Goal: Complete application form: Complete application form

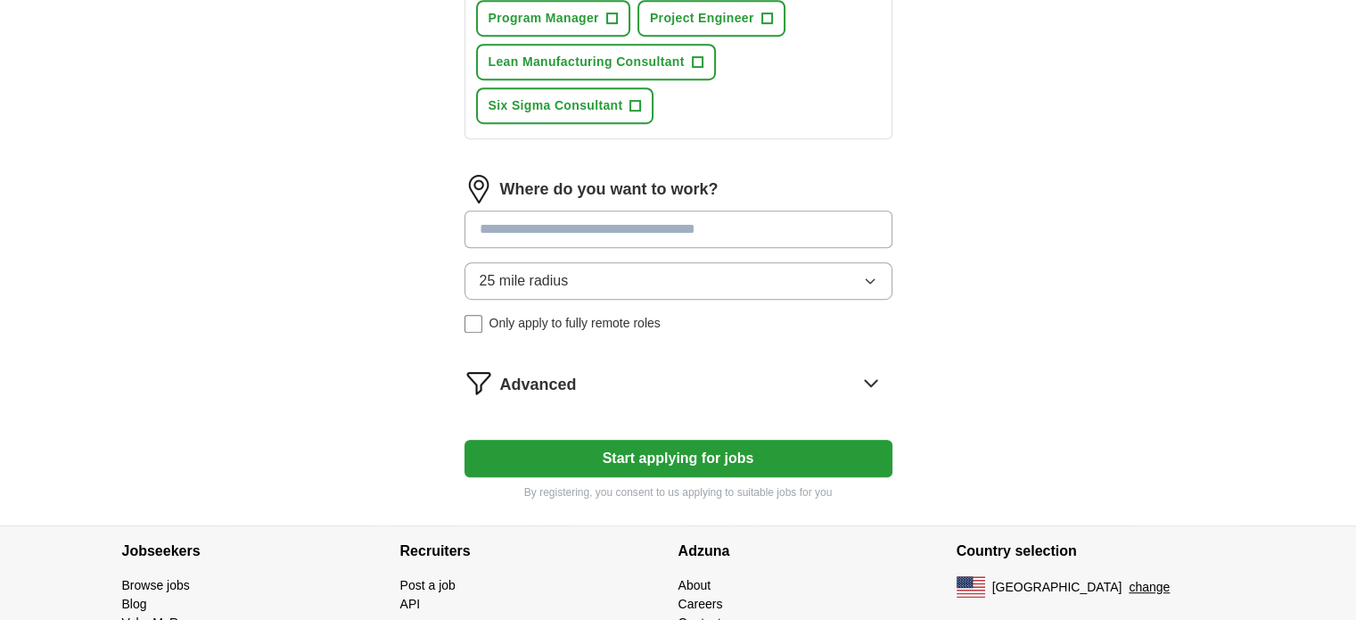
scroll to position [937, 0]
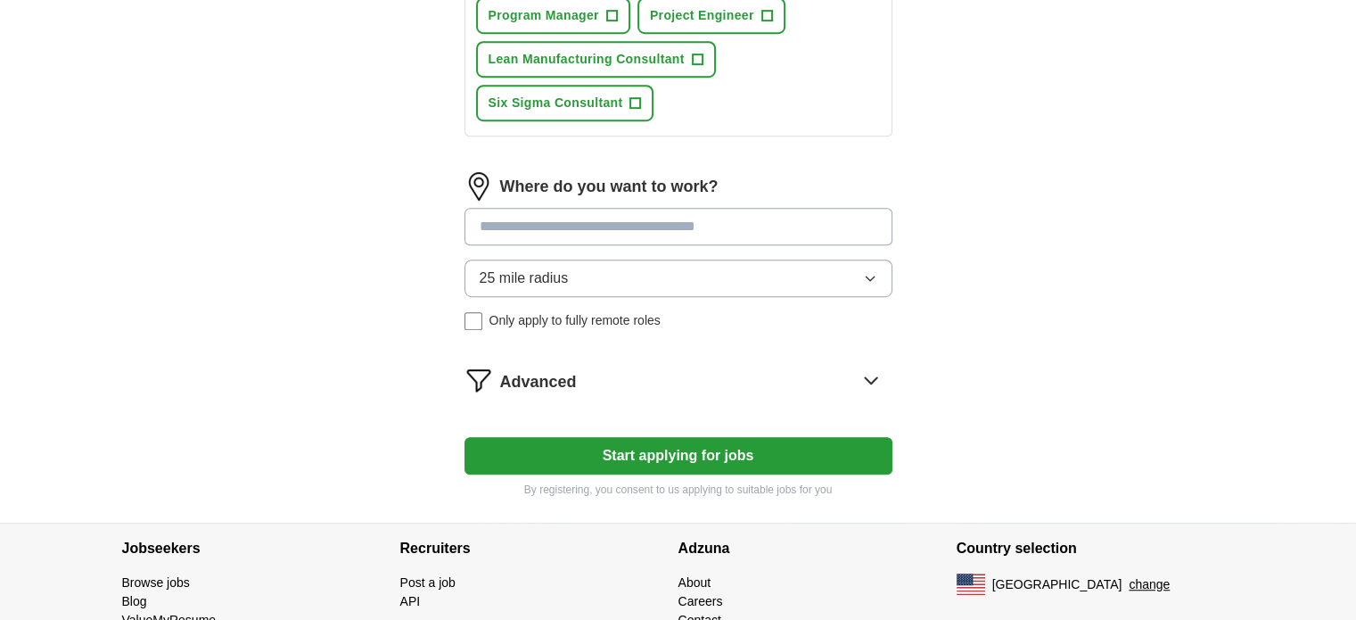
click at [869, 275] on icon "button" at bounding box center [870, 278] width 14 height 14
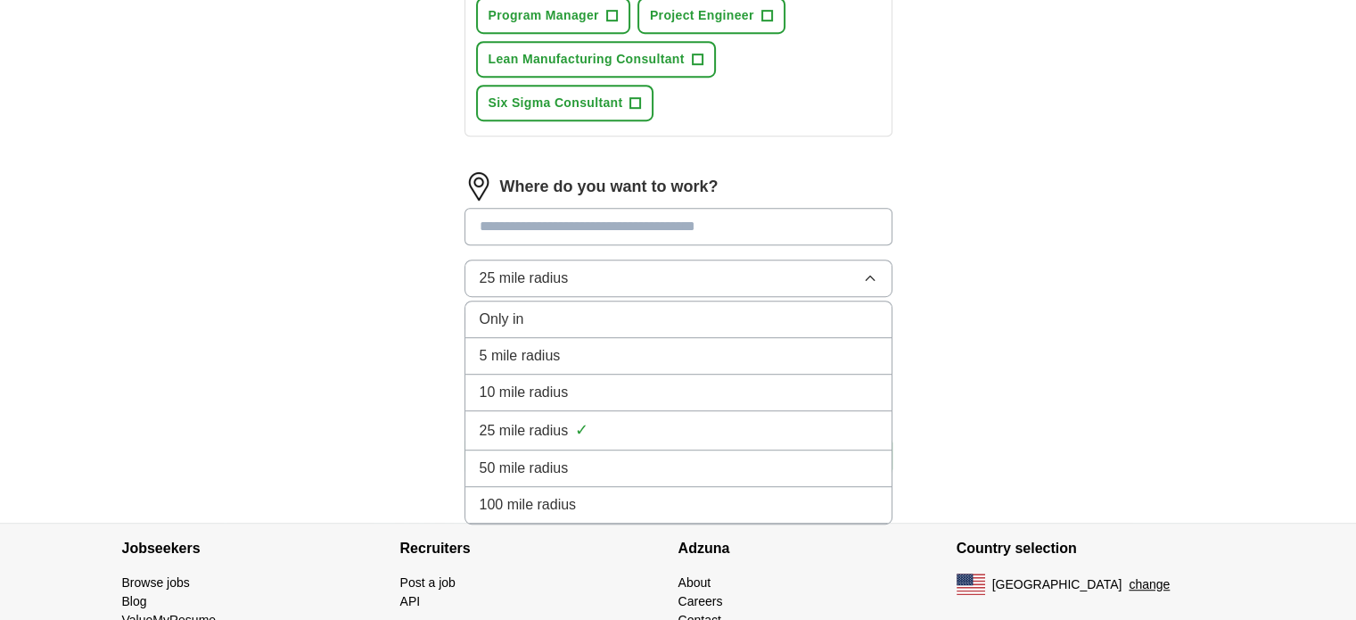
click at [718, 495] on div "100 mile radius" at bounding box center [679, 504] width 398 height 21
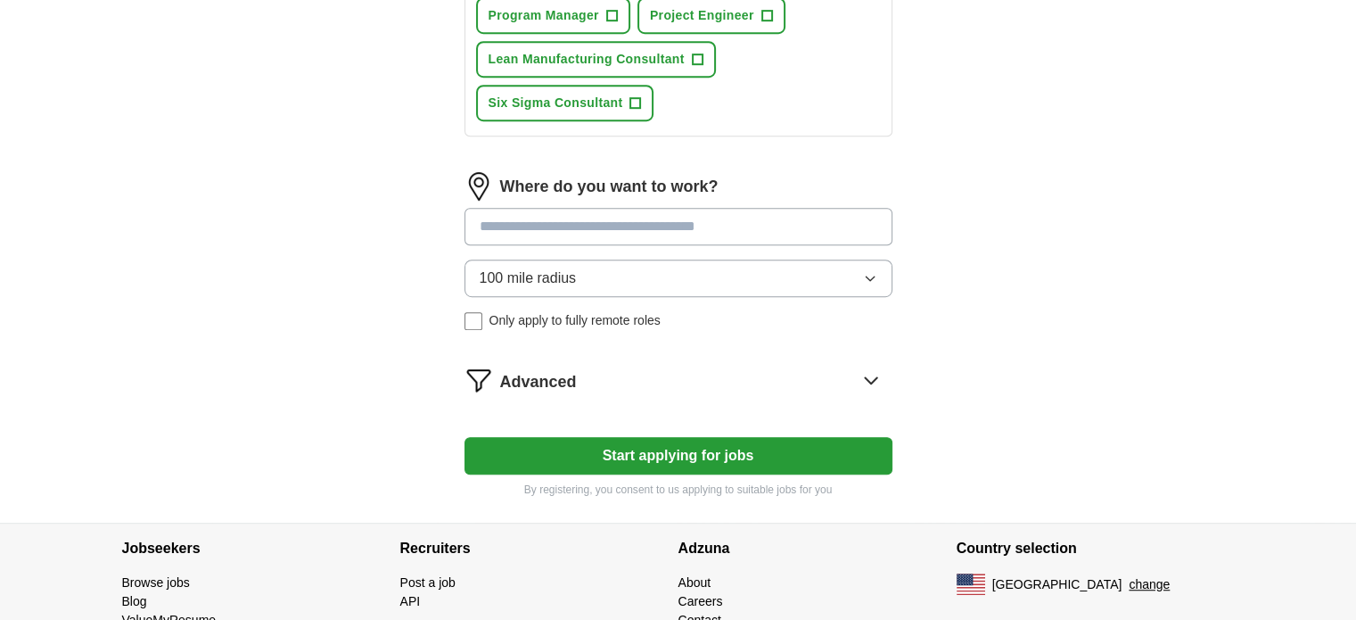
click at [831, 229] on input at bounding box center [679, 226] width 428 height 37
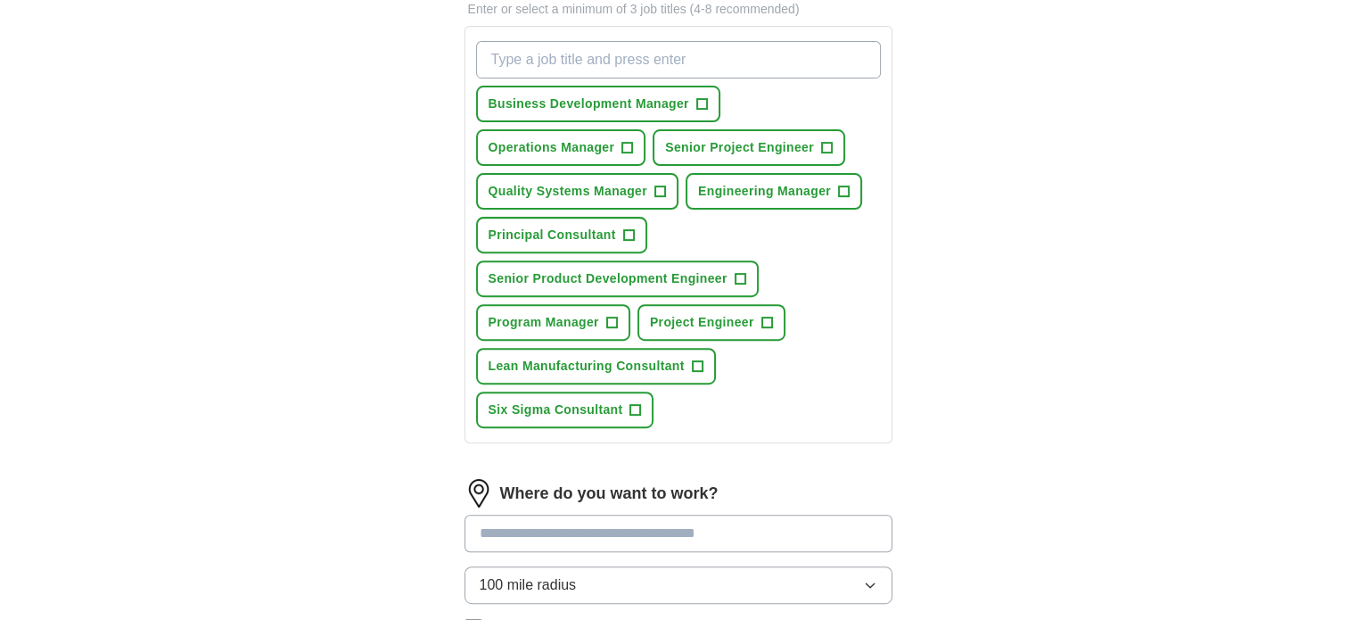
scroll to position [628, 0]
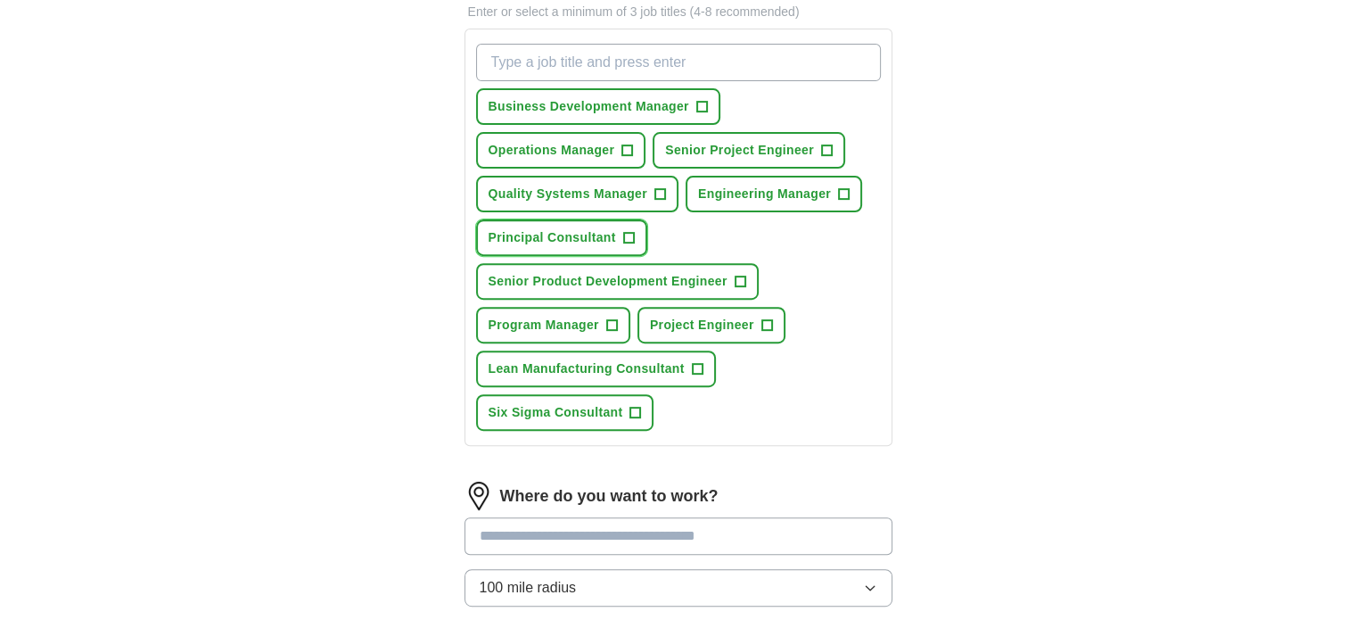
click at [632, 236] on span "+" at bounding box center [628, 238] width 11 height 14
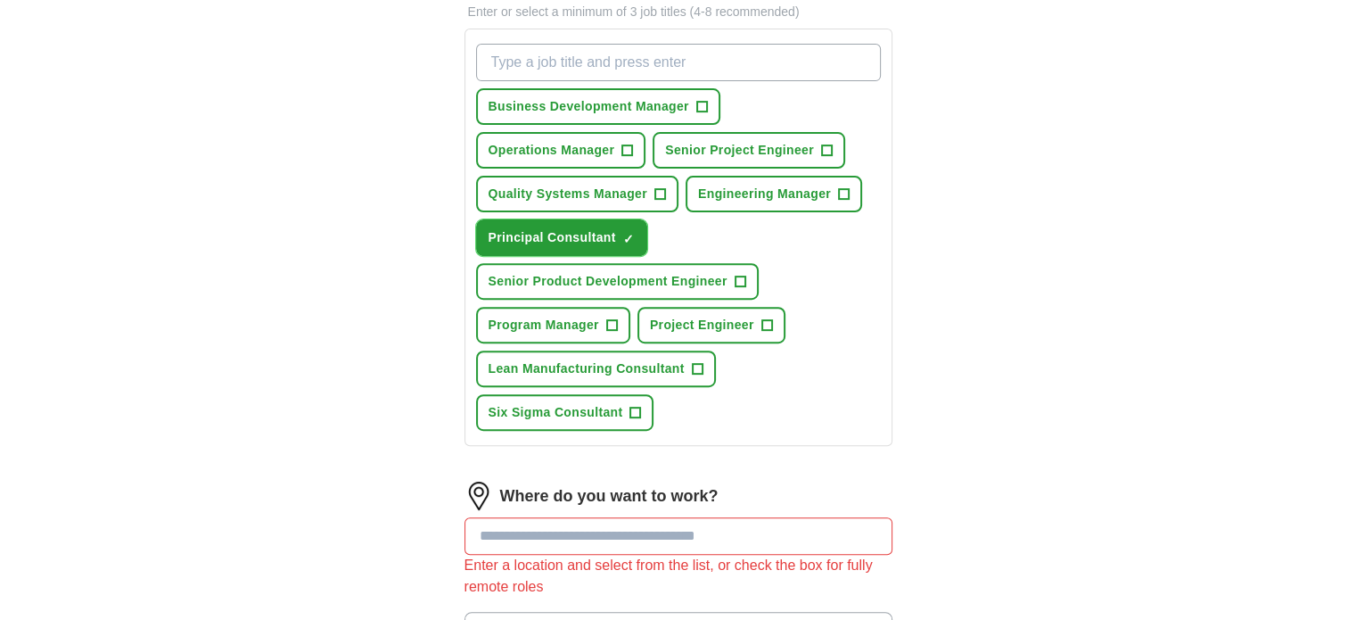
click at [632, 236] on span "✓ ×" at bounding box center [628, 238] width 11 height 11
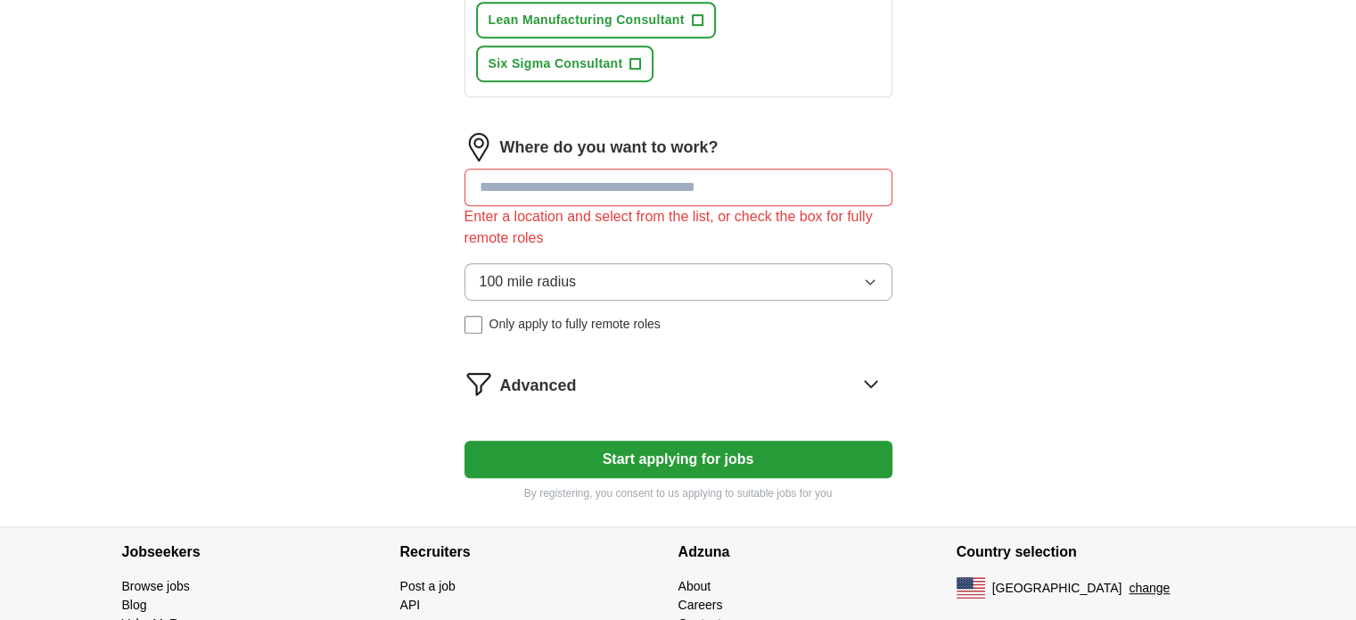
scroll to position [988, 0]
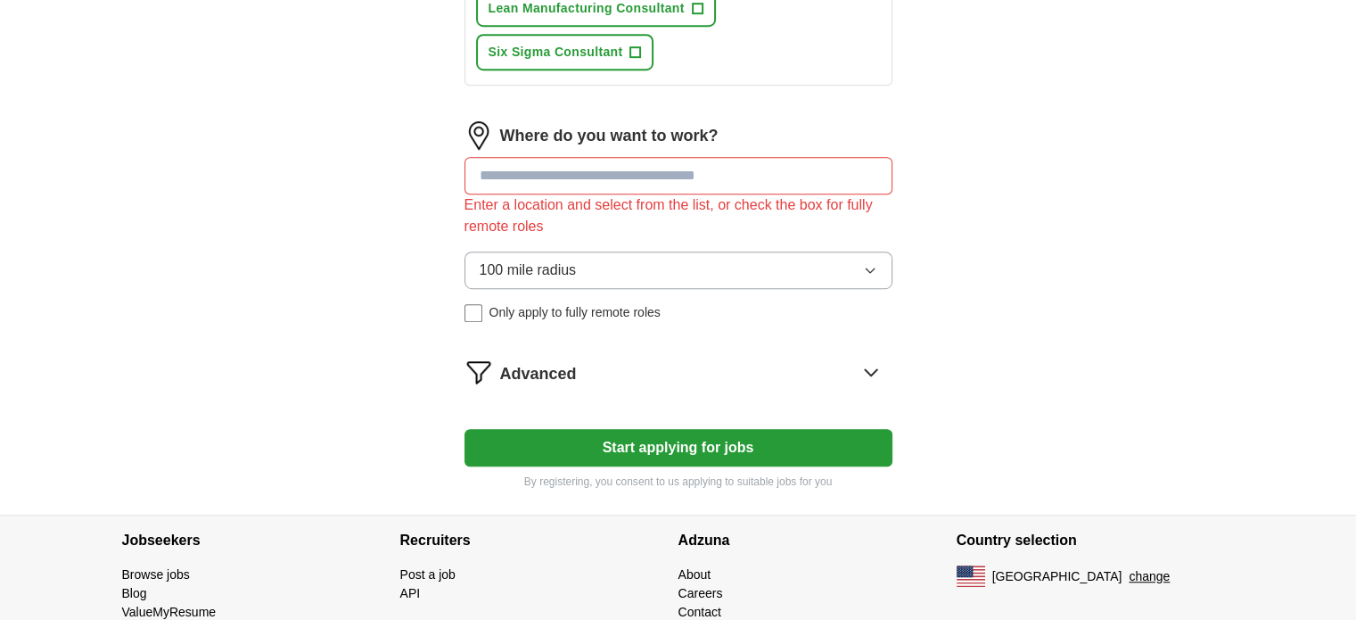
click at [548, 171] on input at bounding box center [679, 175] width 428 height 37
type input "*"
type input "****"
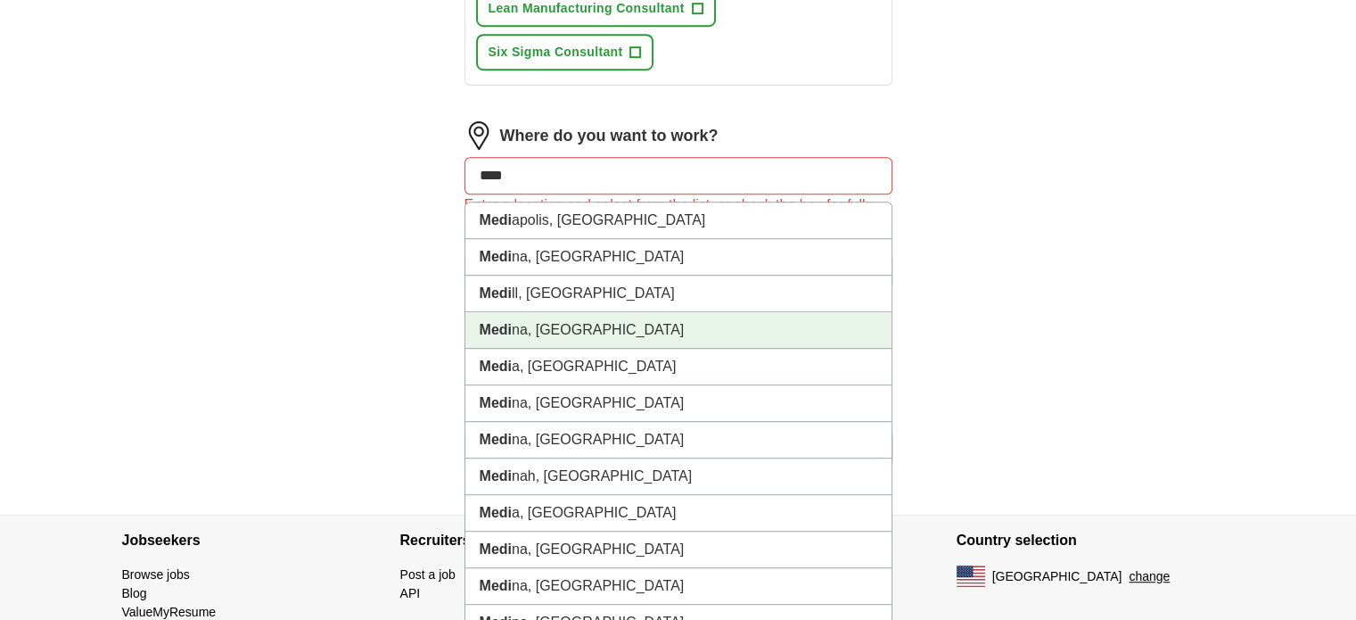
click at [491, 333] on li "Medi na, [GEOGRAPHIC_DATA]" at bounding box center [678, 330] width 426 height 37
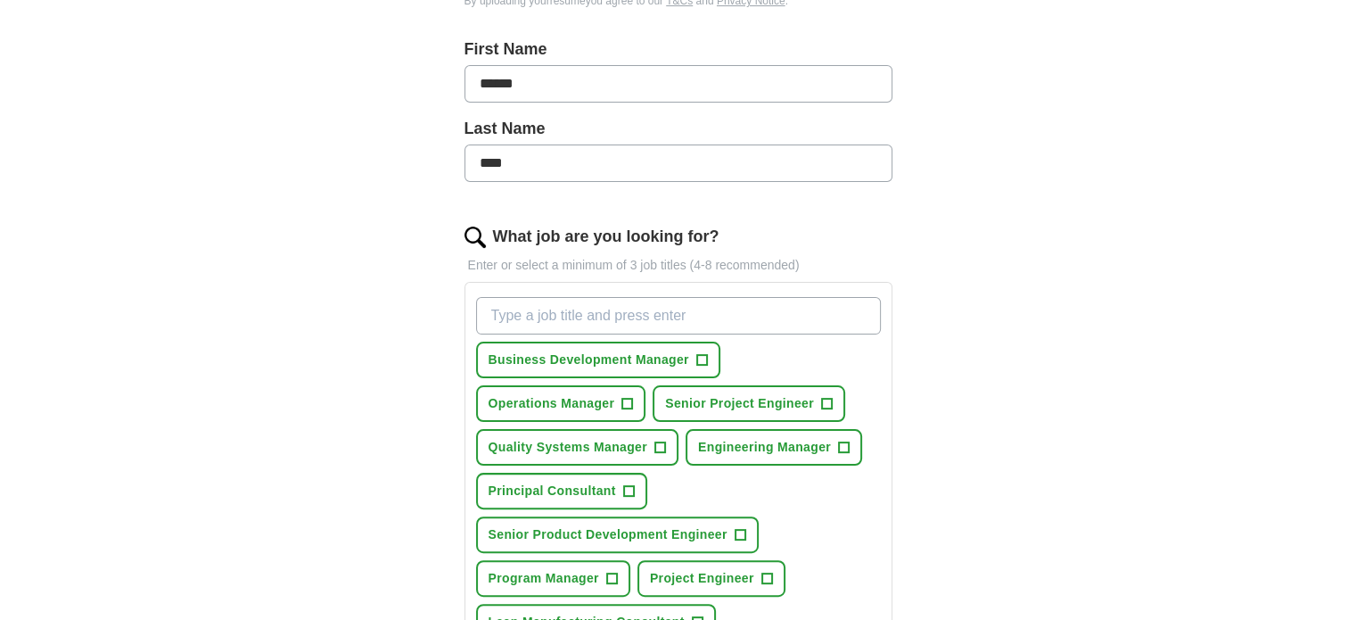
scroll to position [373, 0]
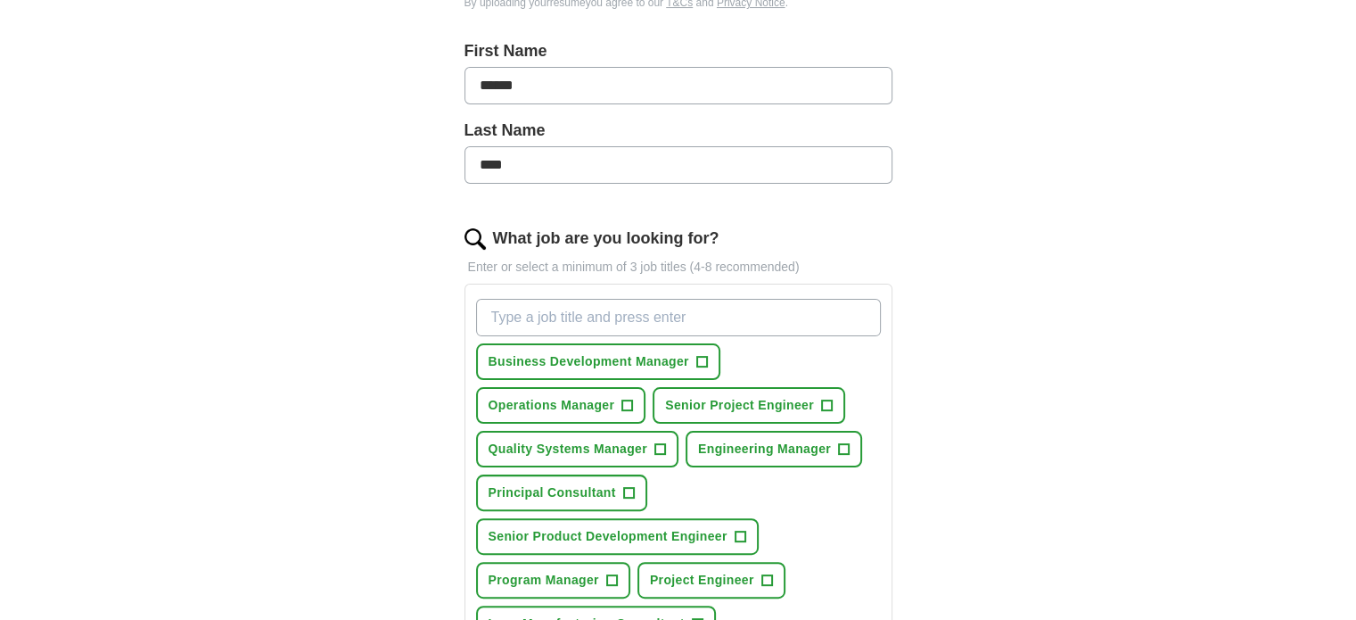
click at [498, 324] on input "What job are you looking for?" at bounding box center [678, 317] width 405 height 37
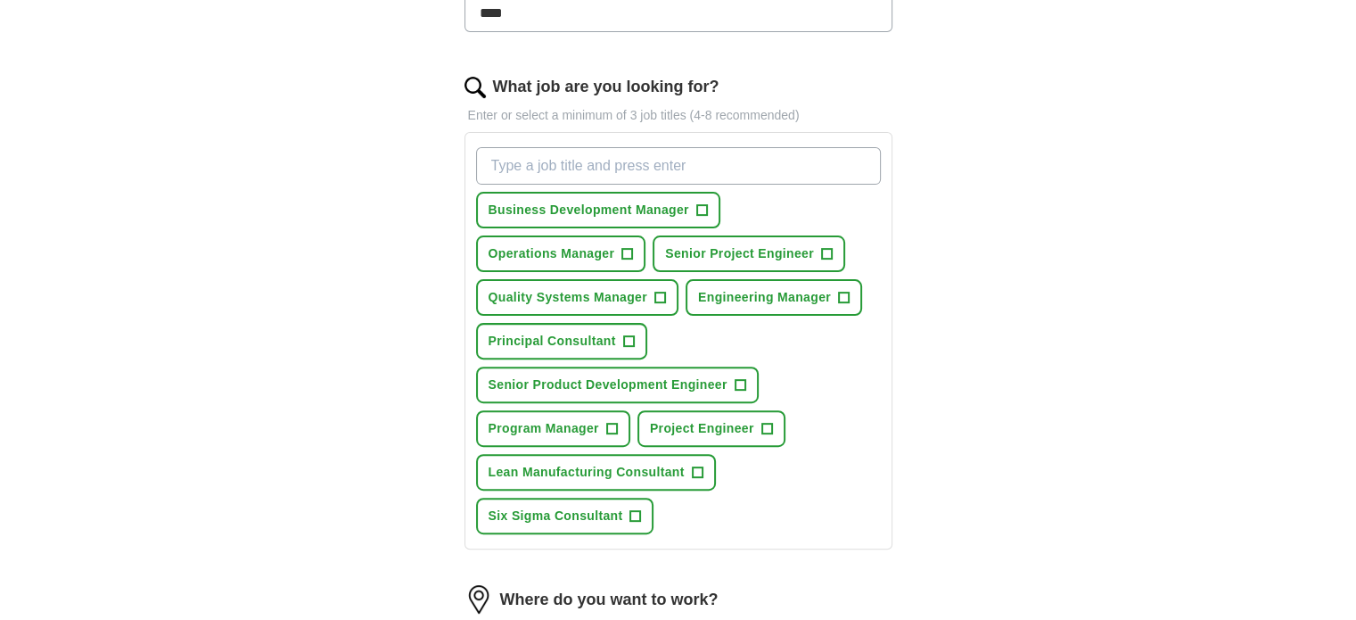
scroll to position [526, 0]
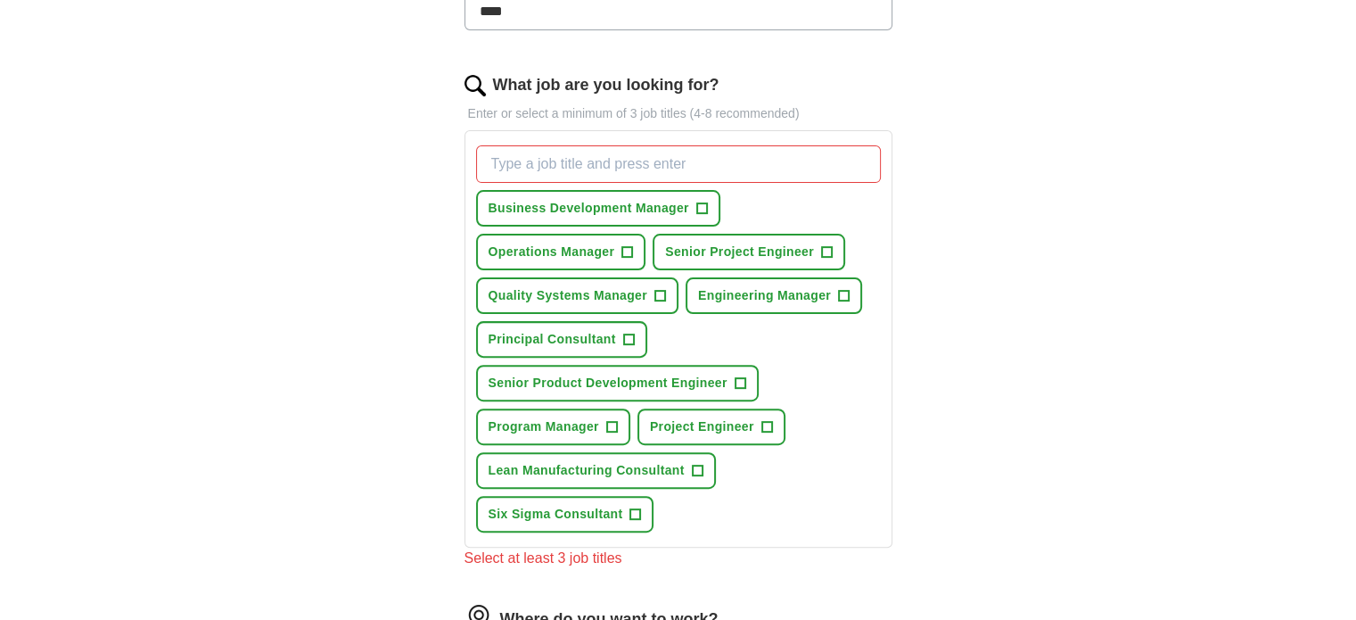
drag, startPoint x: 572, startPoint y: 341, endPoint x: 1013, endPoint y: 250, distance: 450.8
click at [1013, 250] on div "ApplyIQ Let ApplyIQ do the hard work of searching and applying for jobs. Just t…" at bounding box center [678, 248] width 1141 height 1441
click at [761, 424] on span "+" at bounding box center [766, 427] width 11 height 14
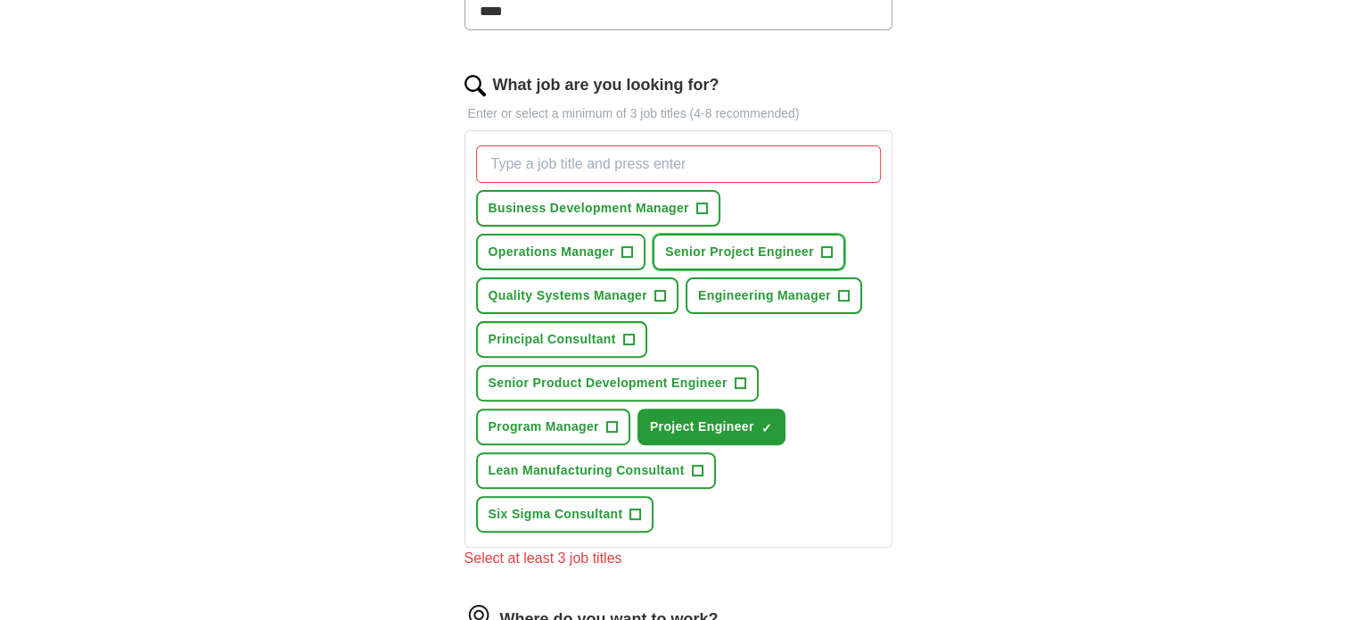
click at [827, 252] on span "+" at bounding box center [826, 252] width 11 height 14
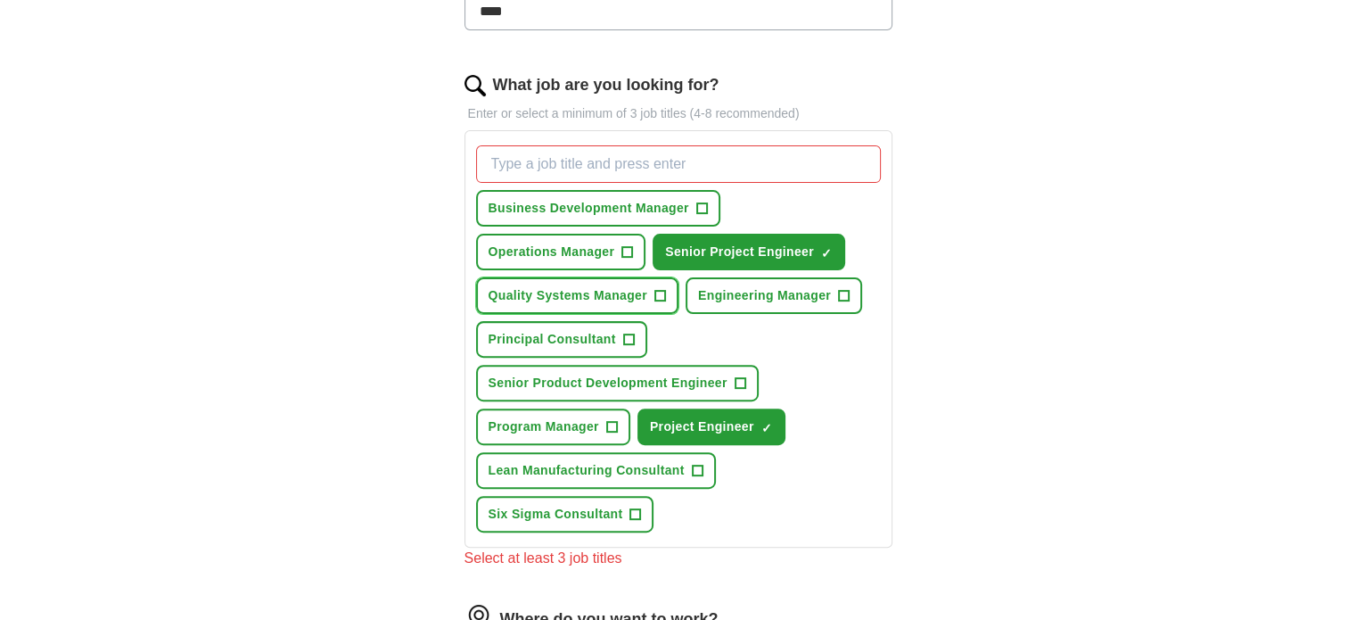
click at [657, 294] on span "+" at bounding box center [659, 296] width 11 height 14
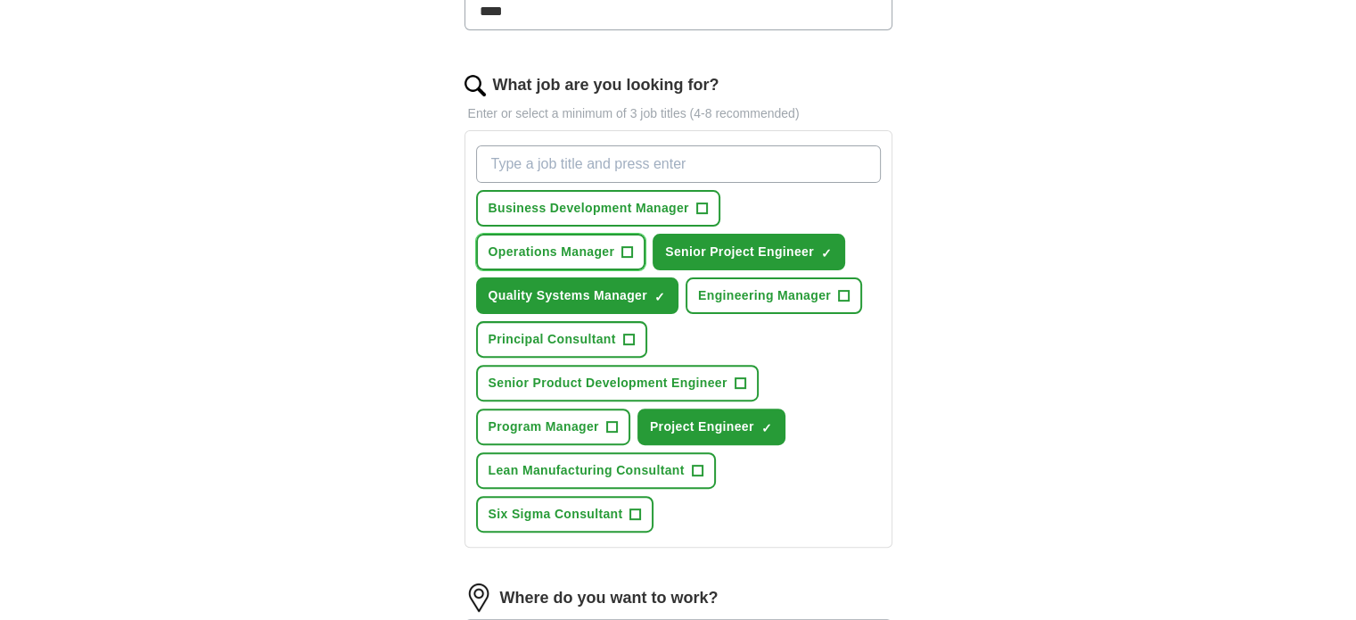
click at [624, 257] on button "Operations Manager +" at bounding box center [561, 252] width 170 height 37
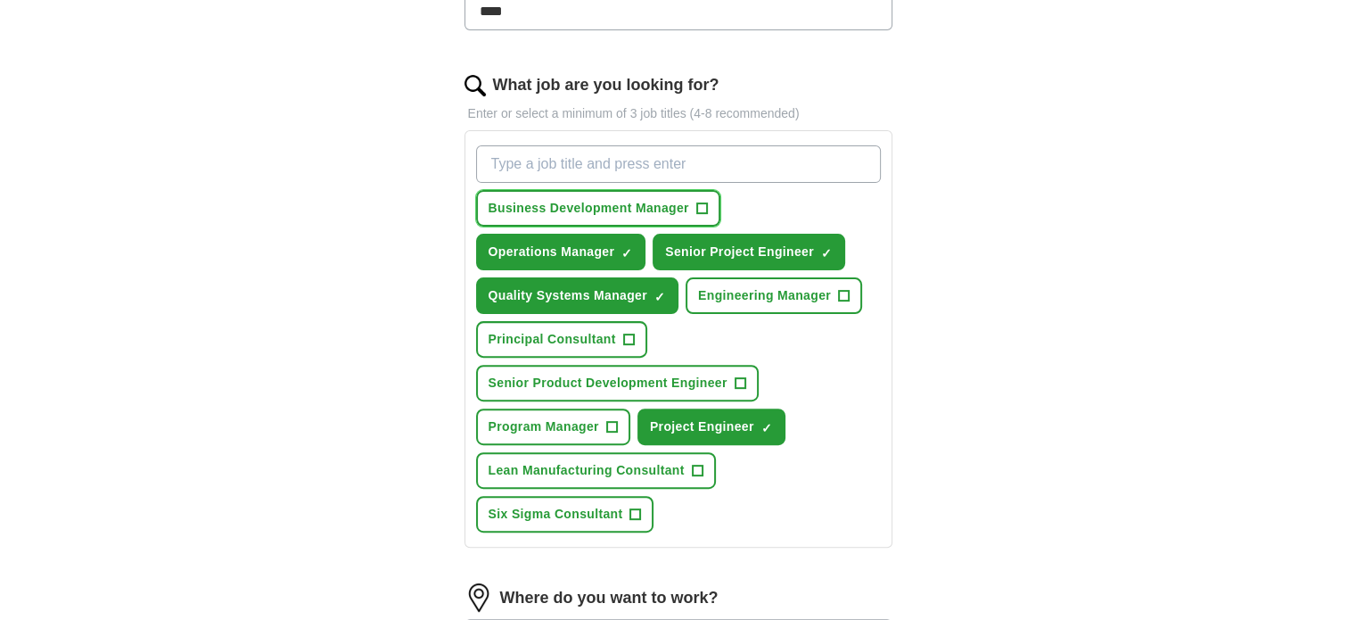
click at [692, 206] on button "Business Development Manager +" at bounding box center [598, 208] width 244 height 37
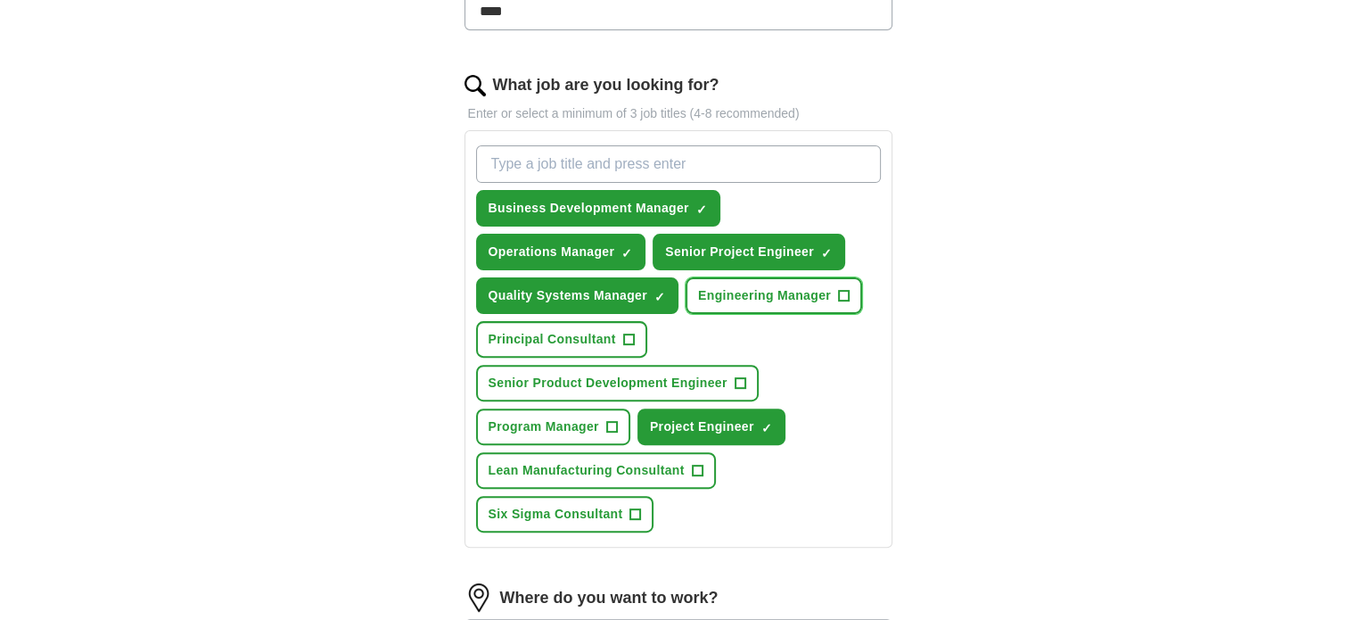
click at [834, 295] on button "Engineering Manager +" at bounding box center [774, 295] width 177 height 37
click at [721, 384] on span "Senior Product Development Engineer" at bounding box center [608, 383] width 239 height 19
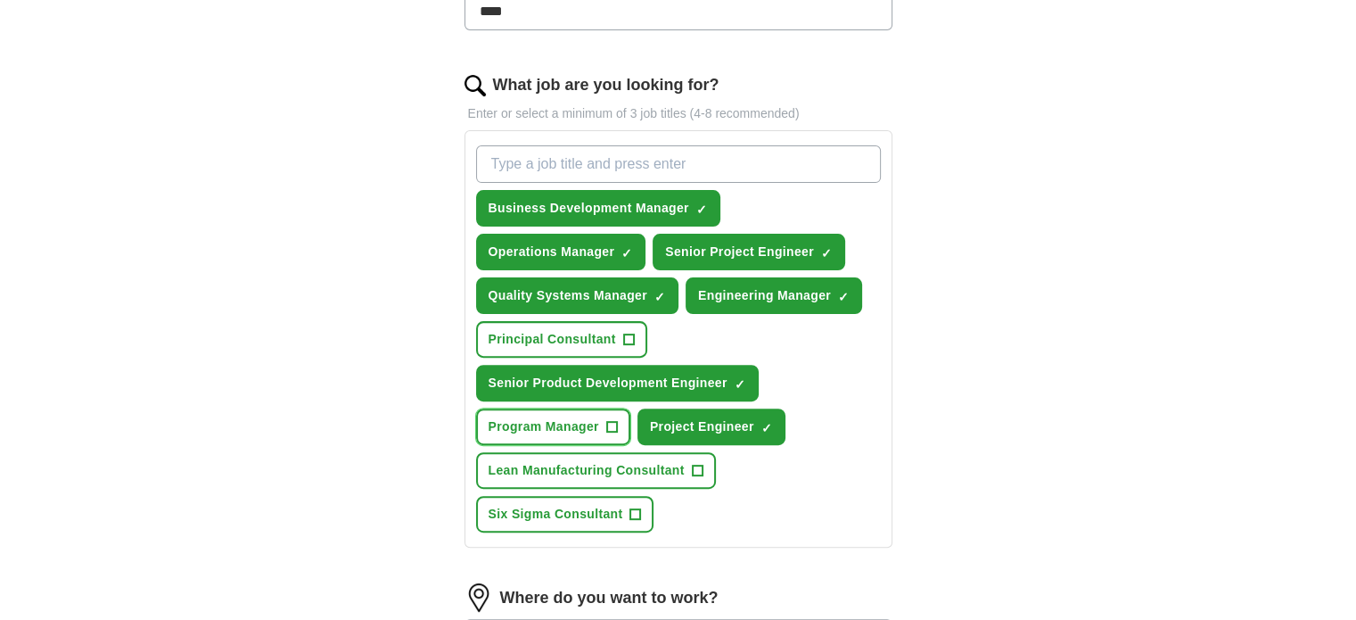
click at [605, 431] on button "Program Manager +" at bounding box center [553, 426] width 154 height 37
drag, startPoint x: 606, startPoint y: 515, endPoint x: 522, endPoint y: 506, distance: 85.3
click at [522, 506] on span "Six Sigma Consultant" at bounding box center [556, 514] width 135 height 19
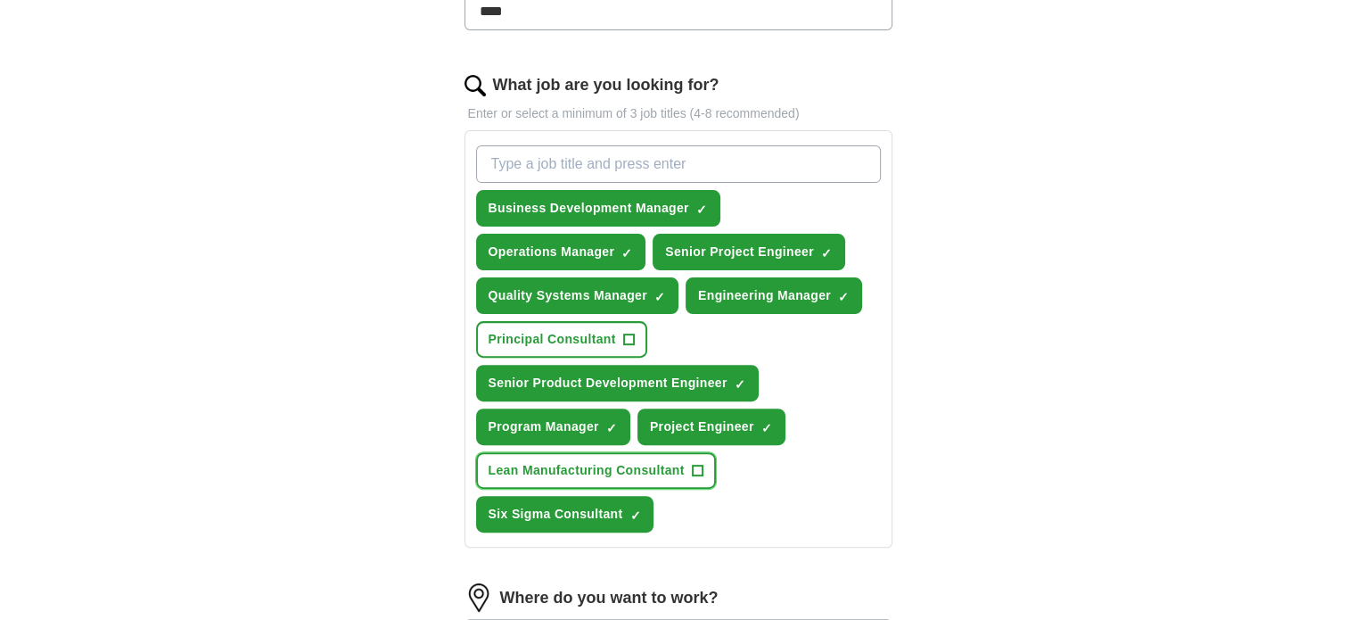
click at [688, 459] on button "Lean Manufacturing Consultant +" at bounding box center [596, 470] width 240 height 37
click at [625, 338] on span "+" at bounding box center [628, 340] width 11 height 14
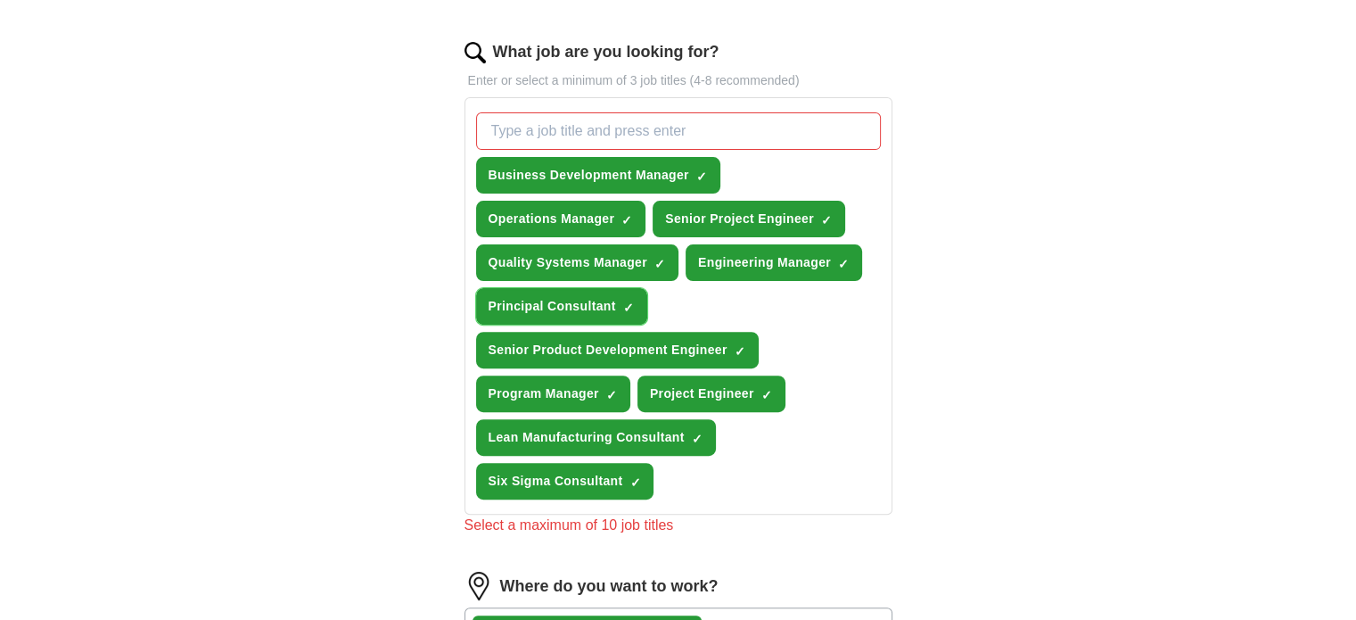
scroll to position [560, 0]
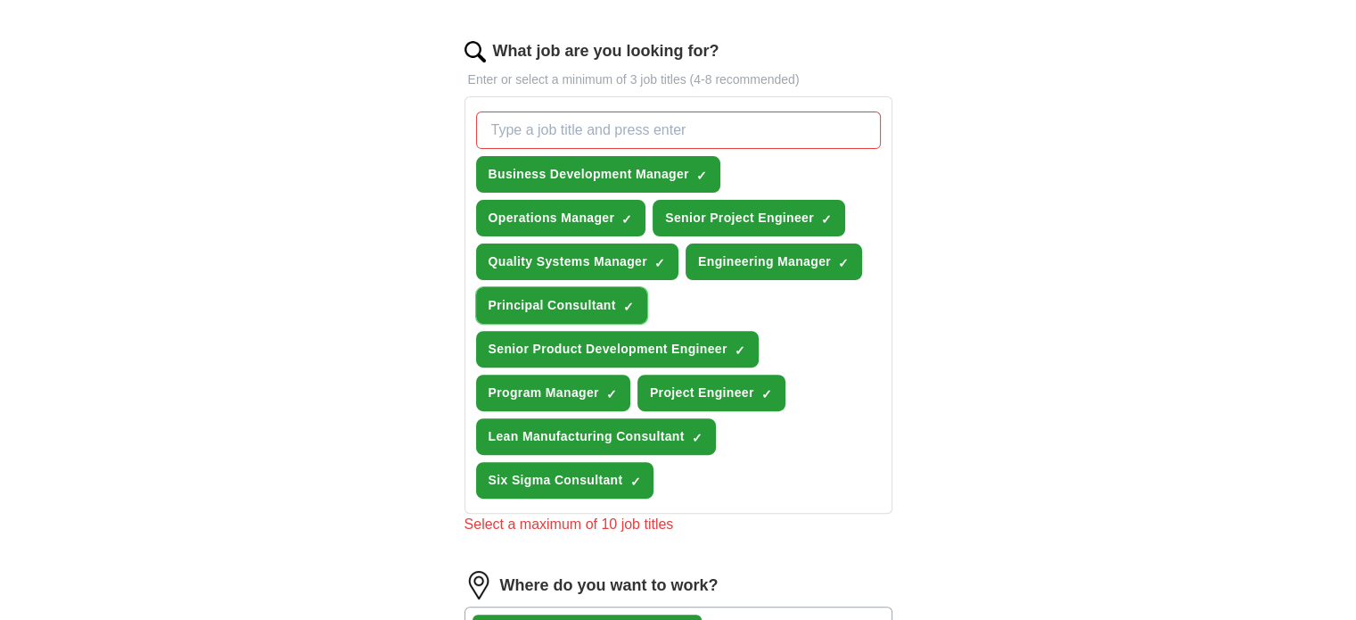
click at [0, 0] on span "×" at bounding box center [0, 0] width 0 height 0
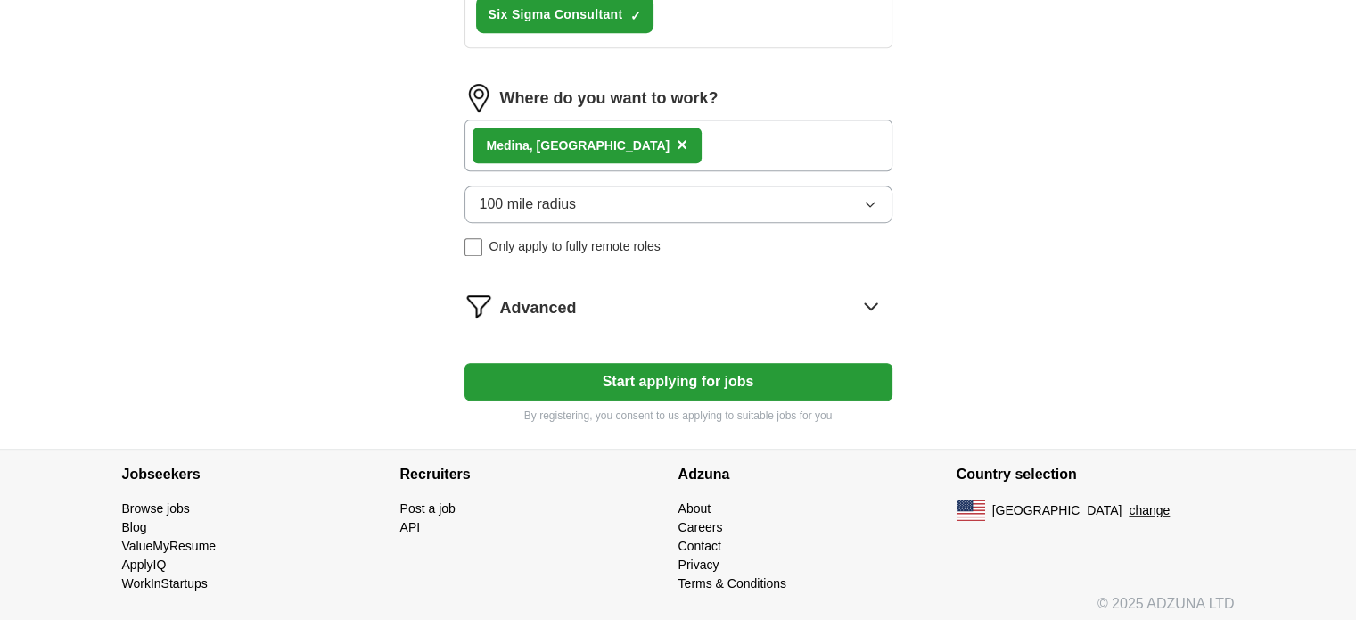
scroll to position [974, 0]
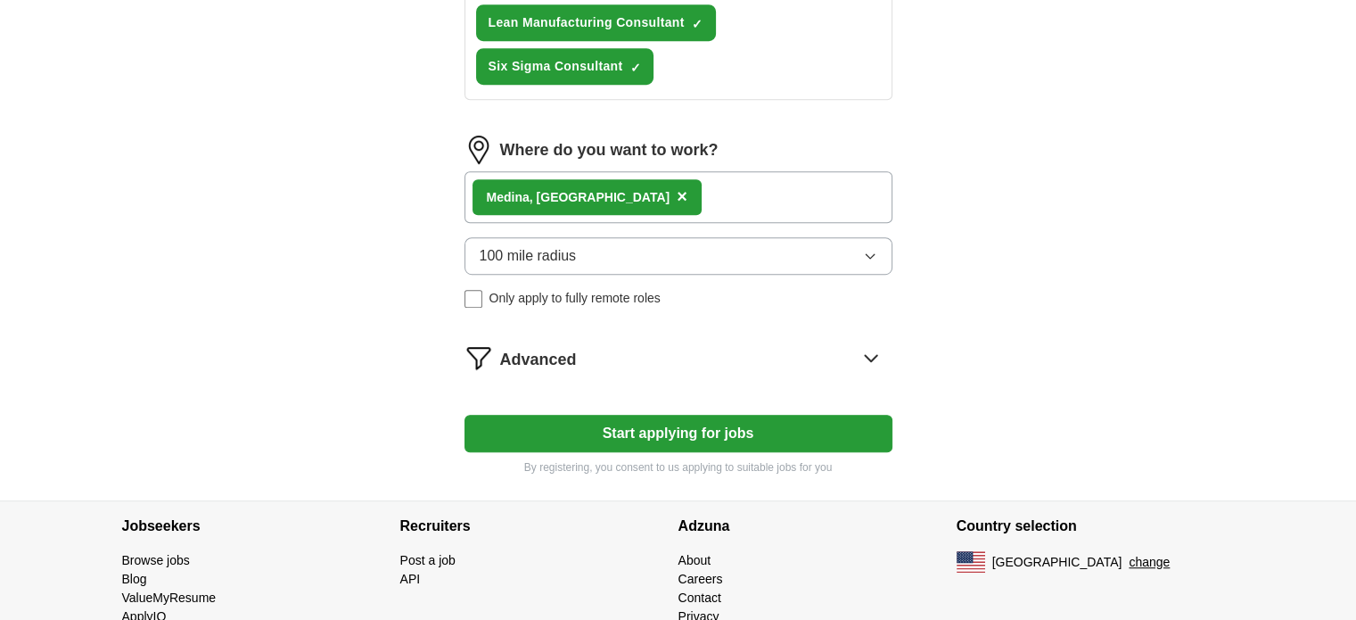
click at [674, 427] on button "Start applying for jobs" at bounding box center [679, 433] width 428 height 37
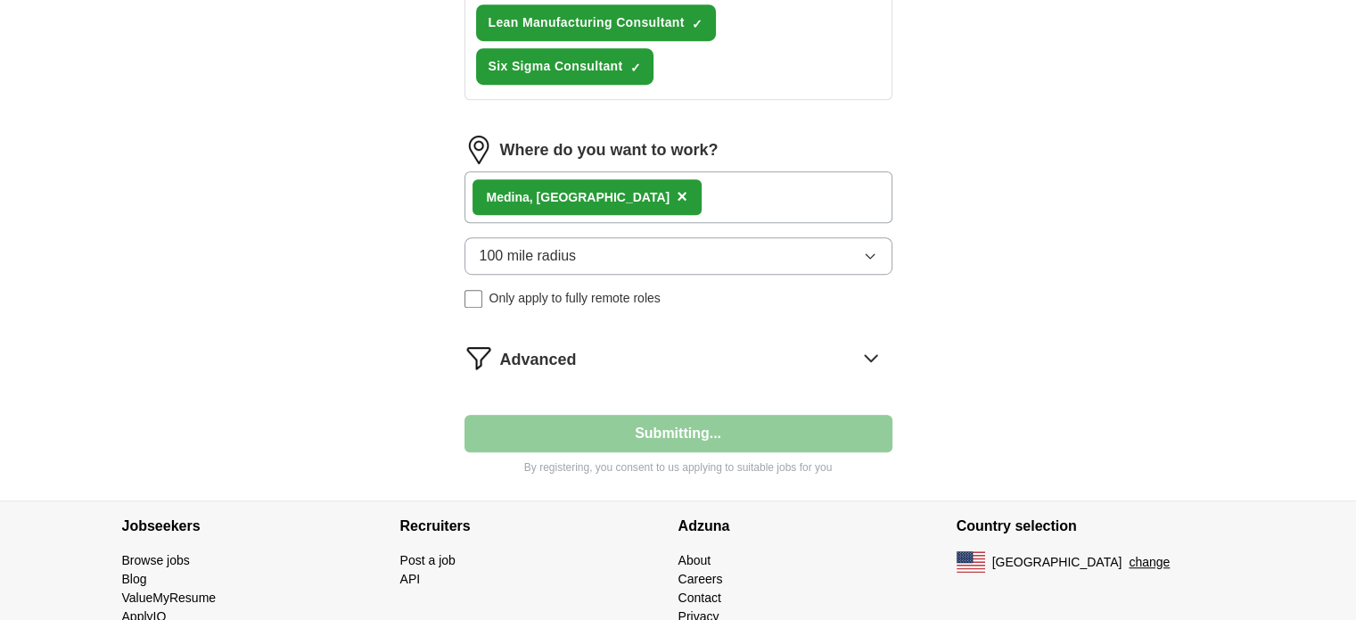
select select "**"
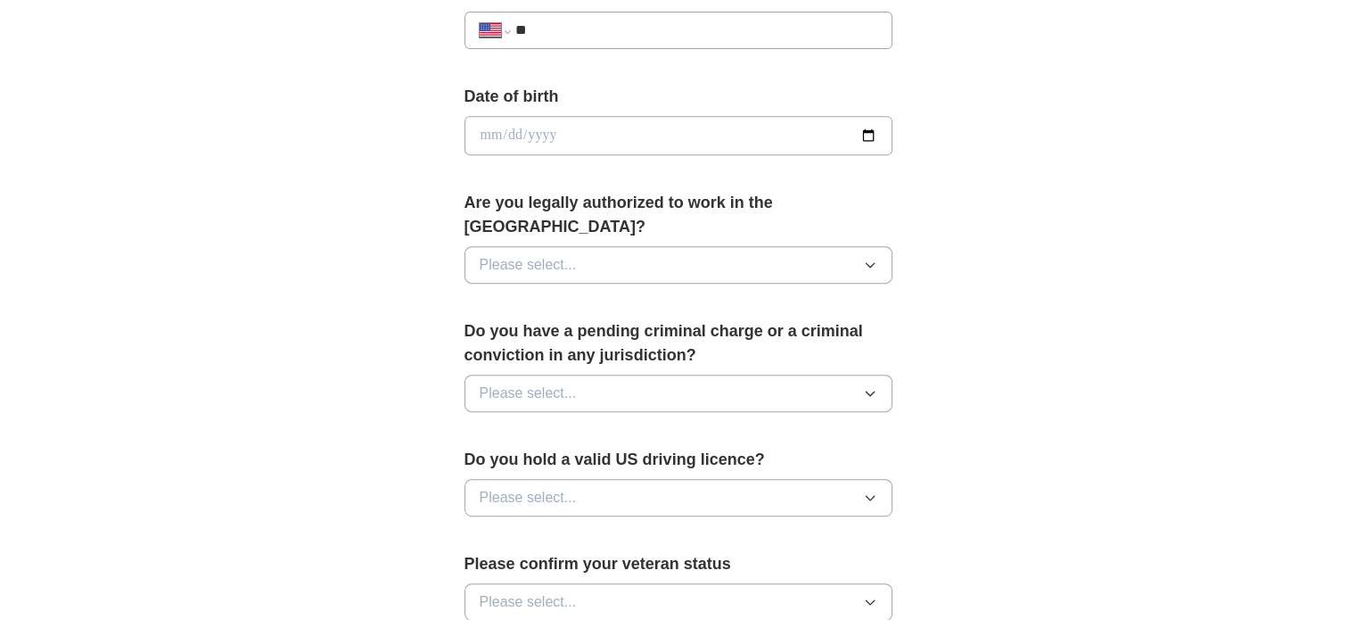
scroll to position [751, 0]
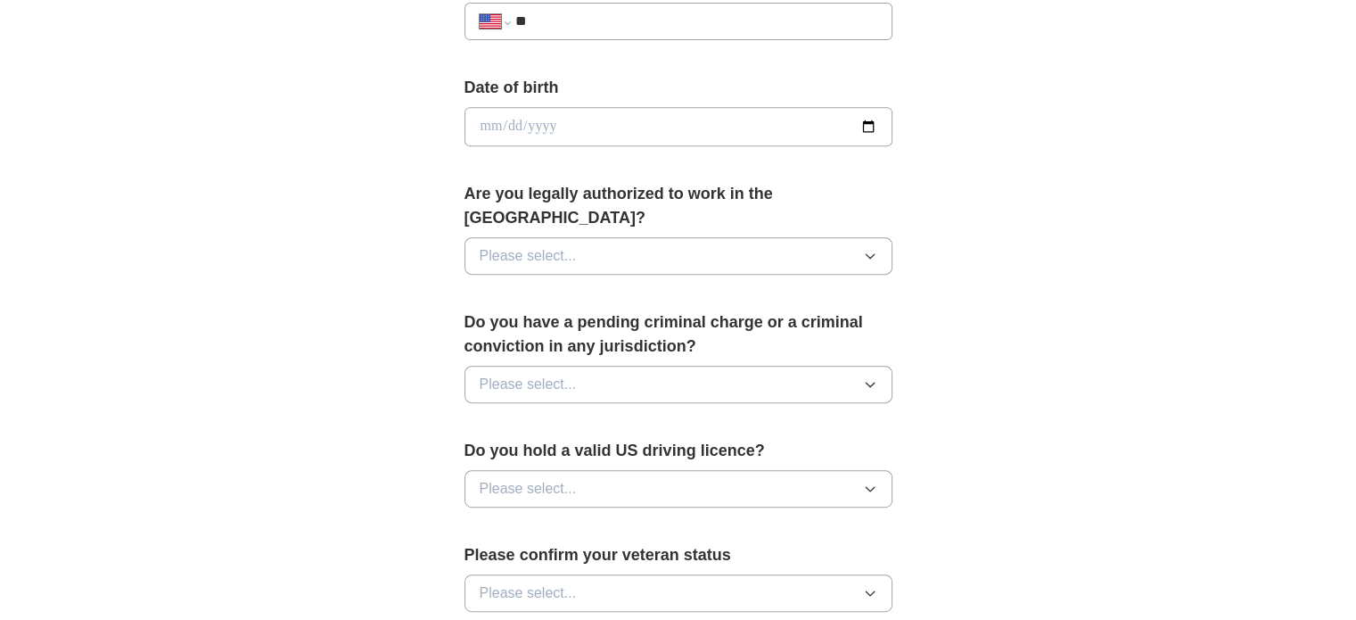
click at [874, 377] on icon "button" at bounding box center [870, 384] width 14 height 14
click at [816, 451] on div "No" at bounding box center [679, 461] width 398 height 21
click at [873, 470] on button "Please select..." at bounding box center [679, 488] width 428 height 37
click at [837, 519] on div "Yes" at bounding box center [679, 529] width 398 height 21
click at [866, 591] on icon "button" at bounding box center [870, 593] width 8 height 4
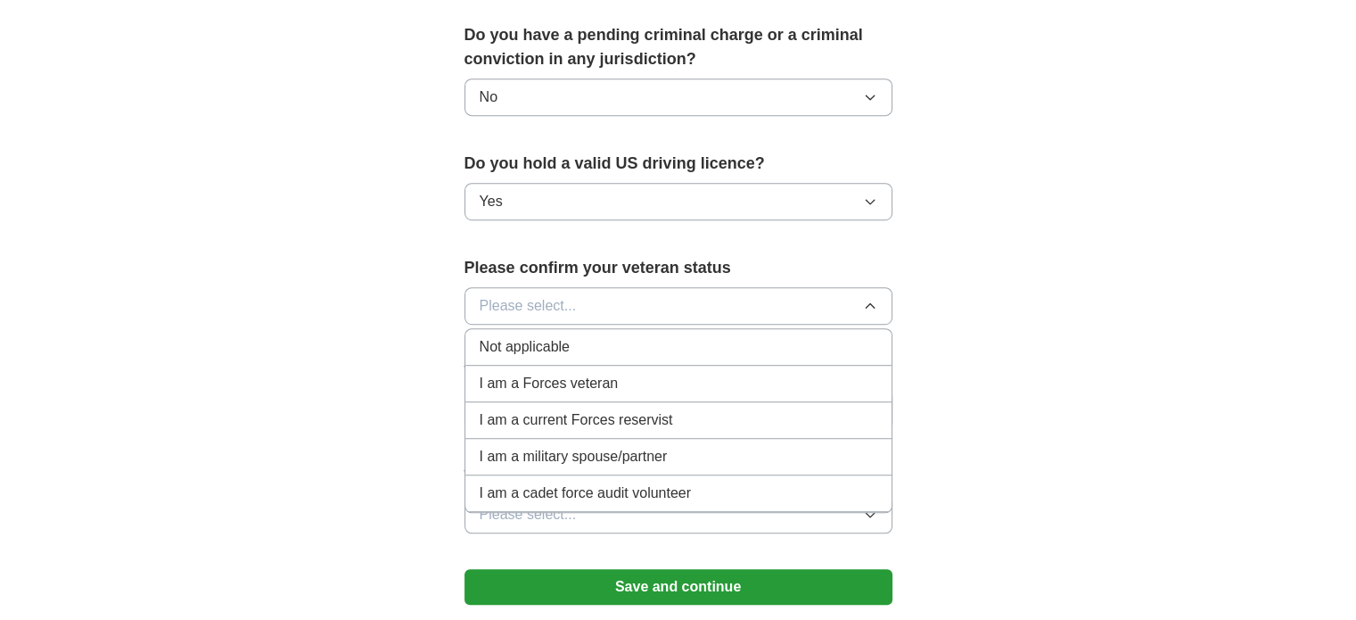
scroll to position [1038, 0]
click at [726, 329] on li "Not applicable" at bounding box center [678, 347] width 426 height 37
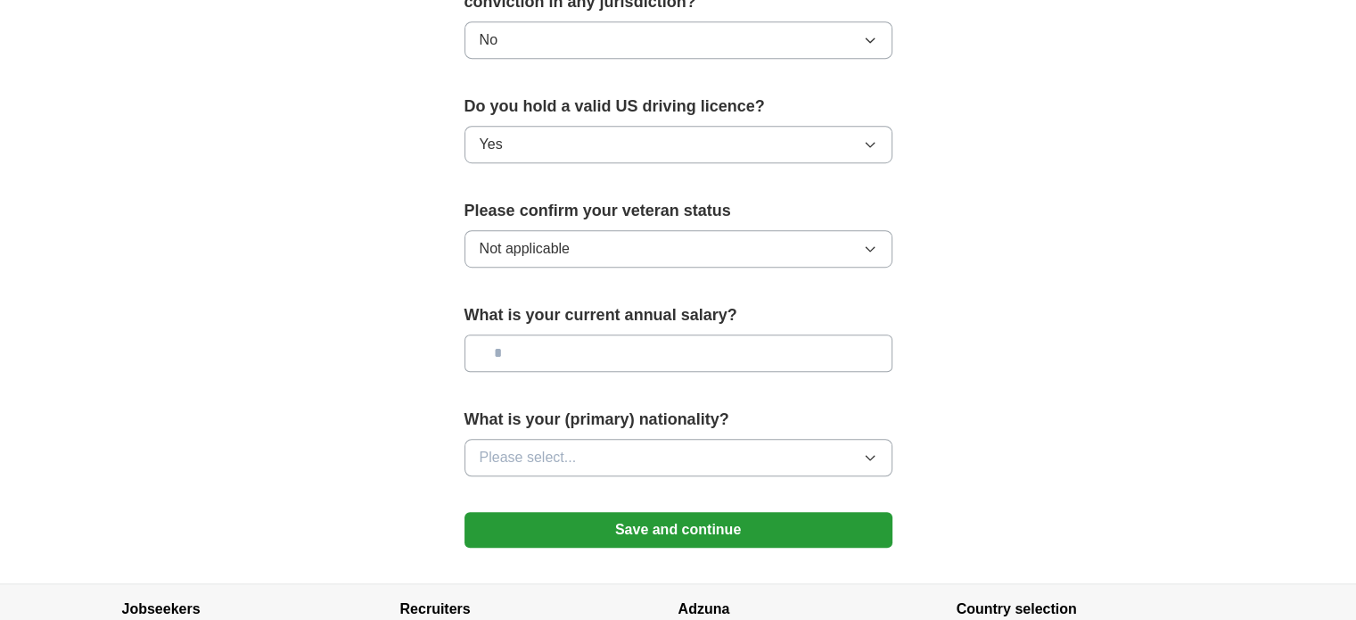
scroll to position [1095, 0]
click at [876, 439] on button "Please select..." at bounding box center [679, 457] width 428 height 37
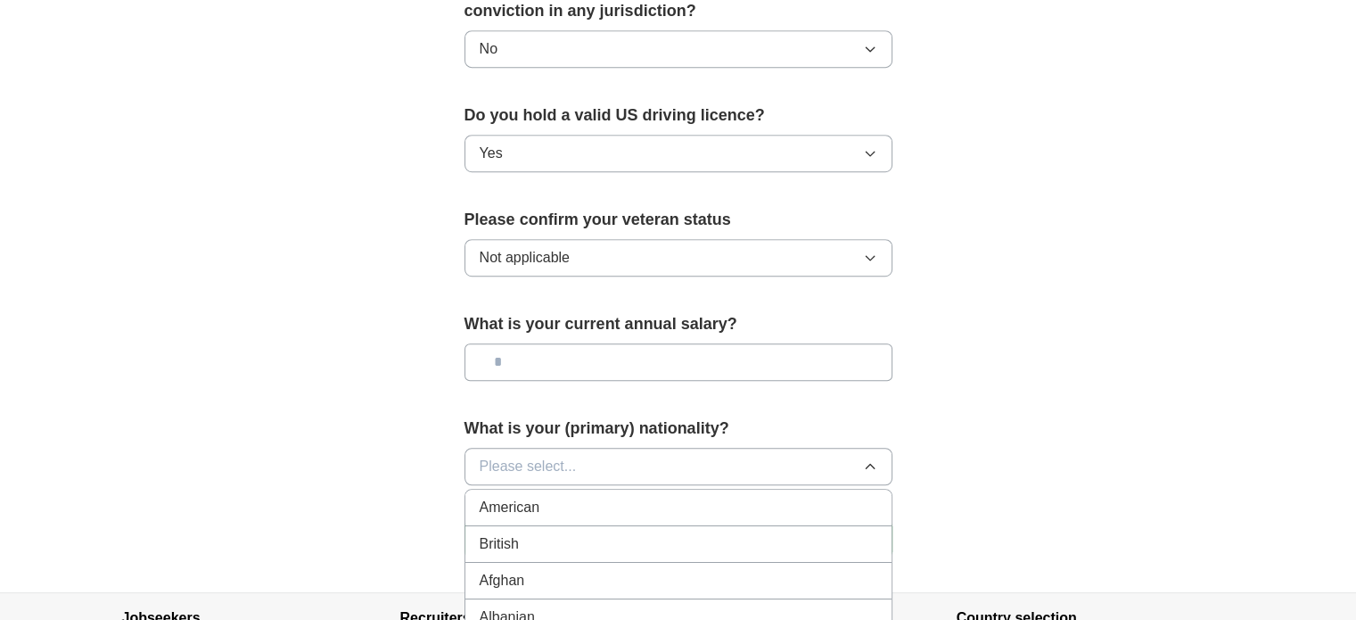
scroll to position [1081, 0]
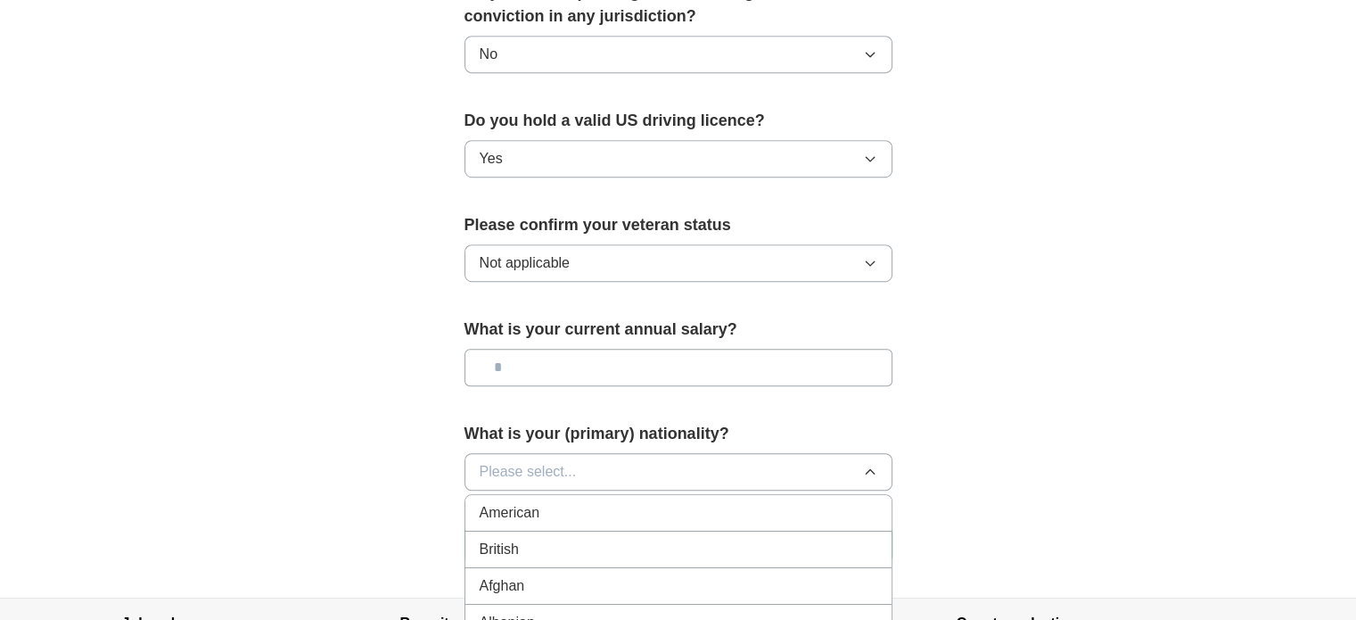
click at [791, 502] on div "American" at bounding box center [679, 512] width 398 height 21
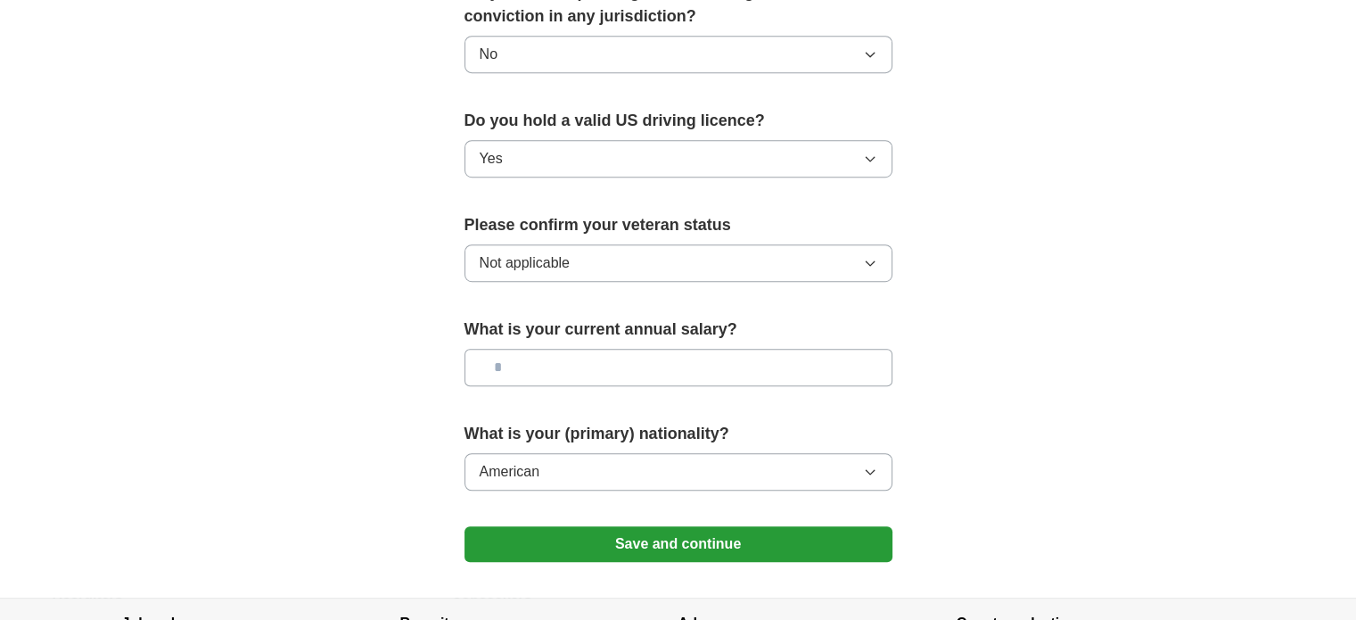
click at [868, 470] on icon "button" at bounding box center [870, 472] width 8 height 4
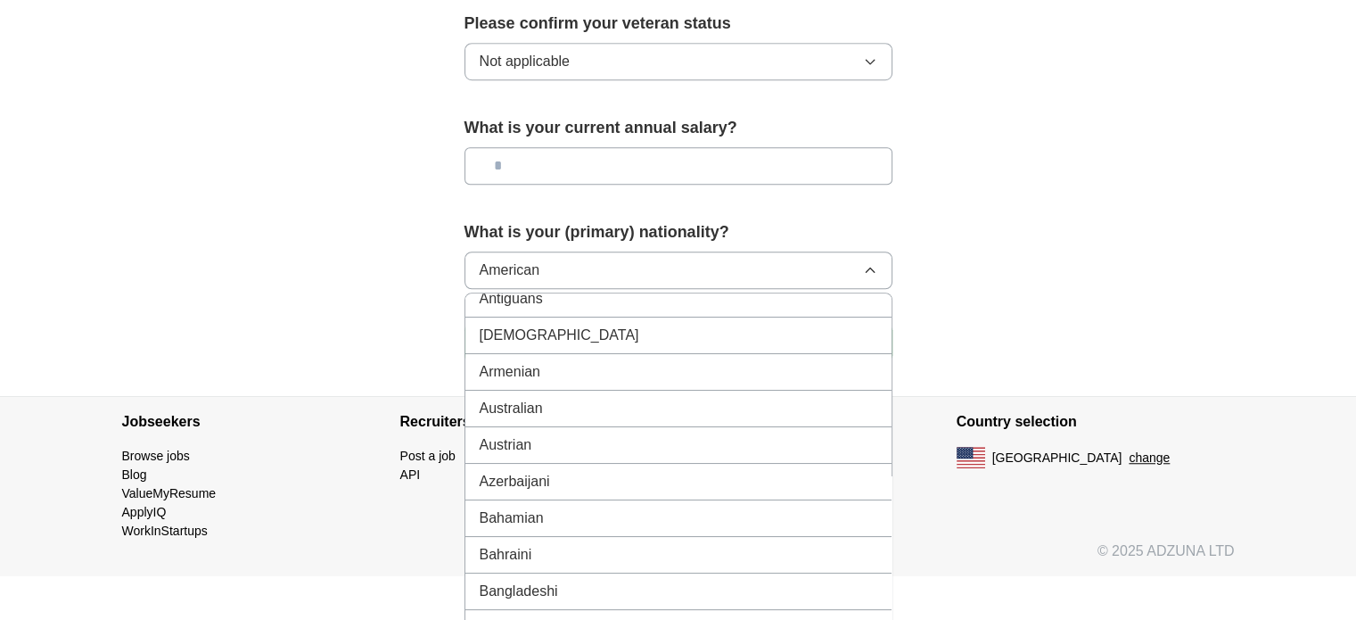
scroll to position [0, 0]
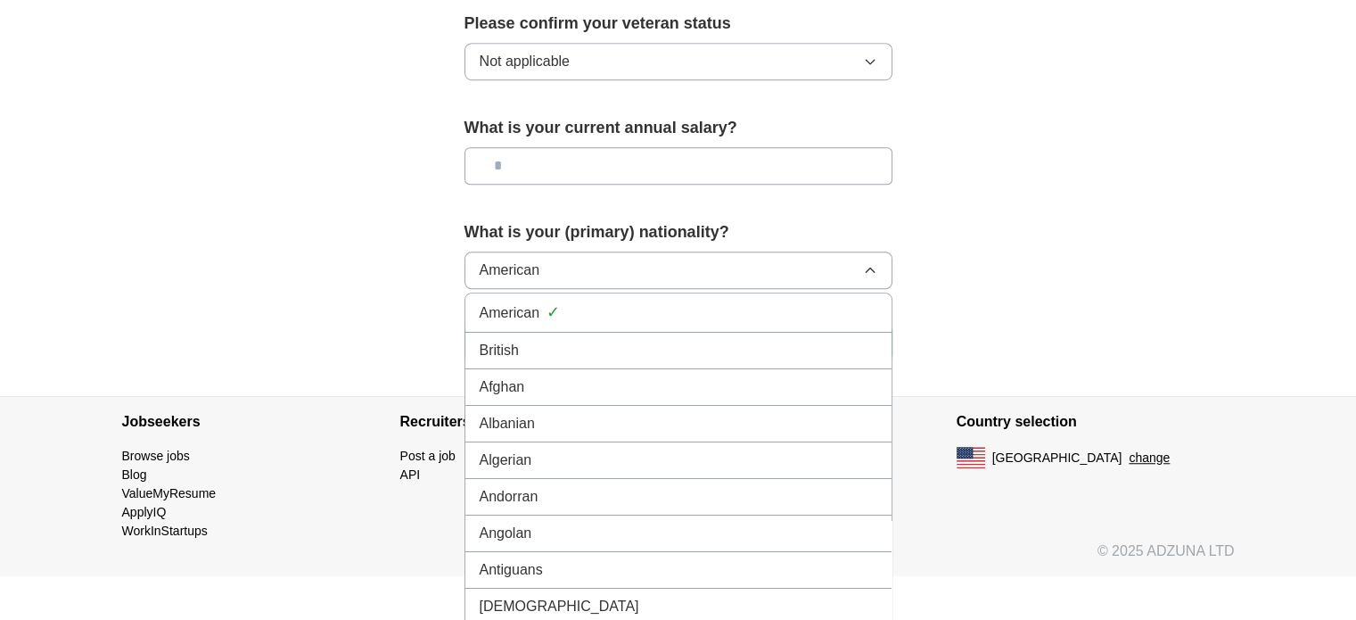
click at [695, 300] on div "American ✓" at bounding box center [679, 312] width 398 height 24
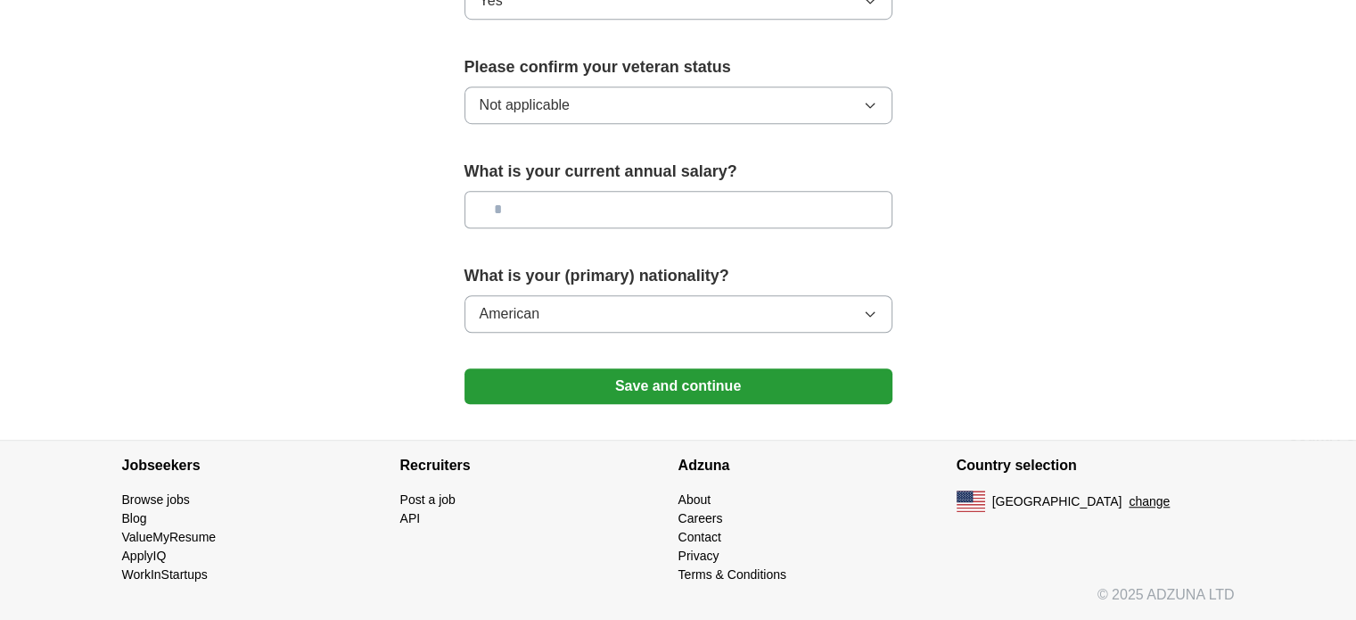
scroll to position [1209, 0]
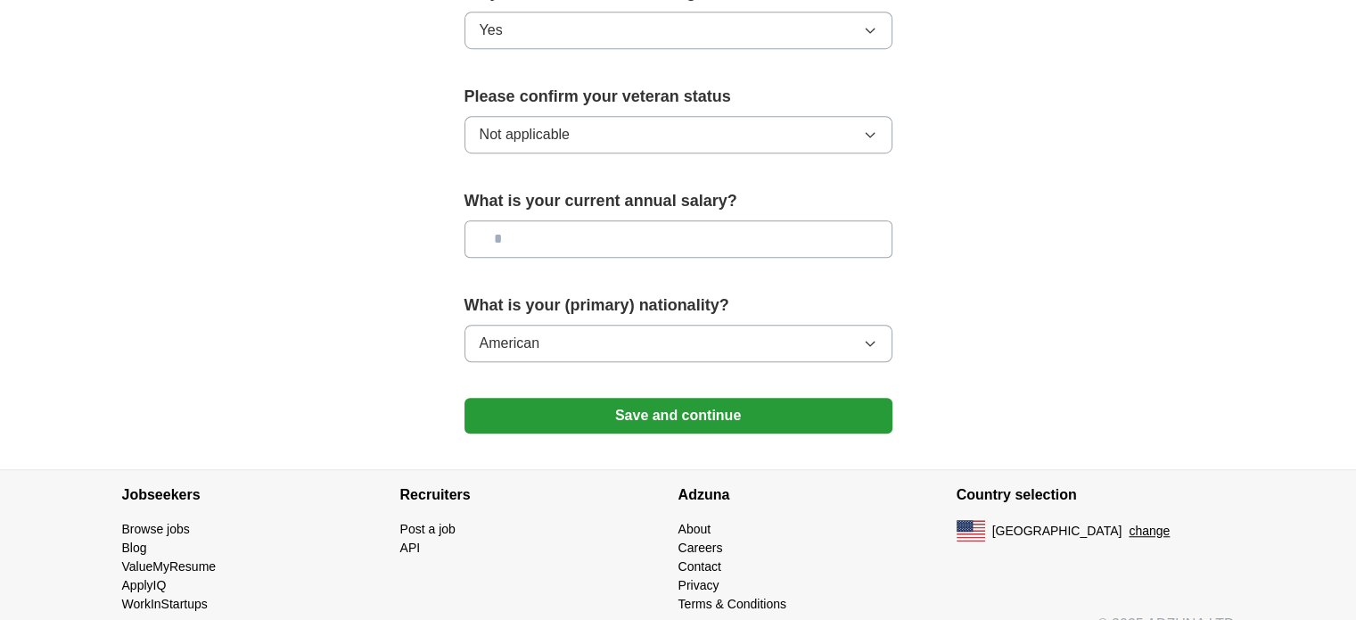
click at [836, 220] on input "text" at bounding box center [679, 238] width 428 height 37
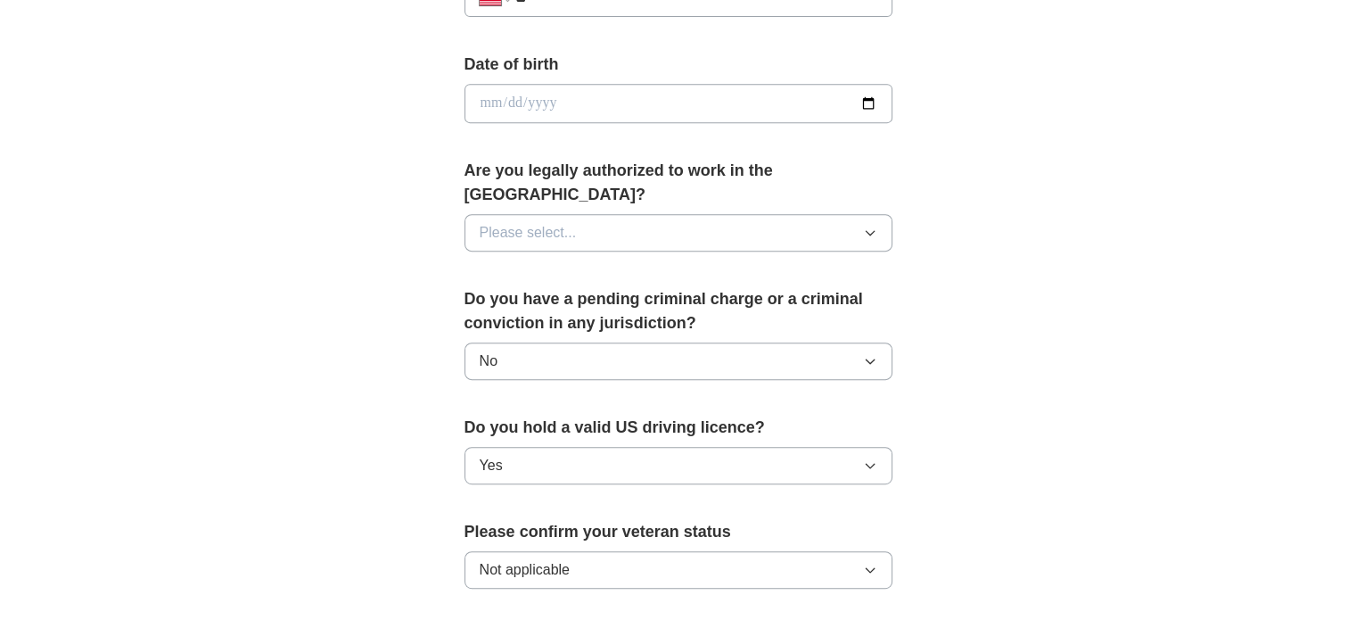
scroll to position [772, 0]
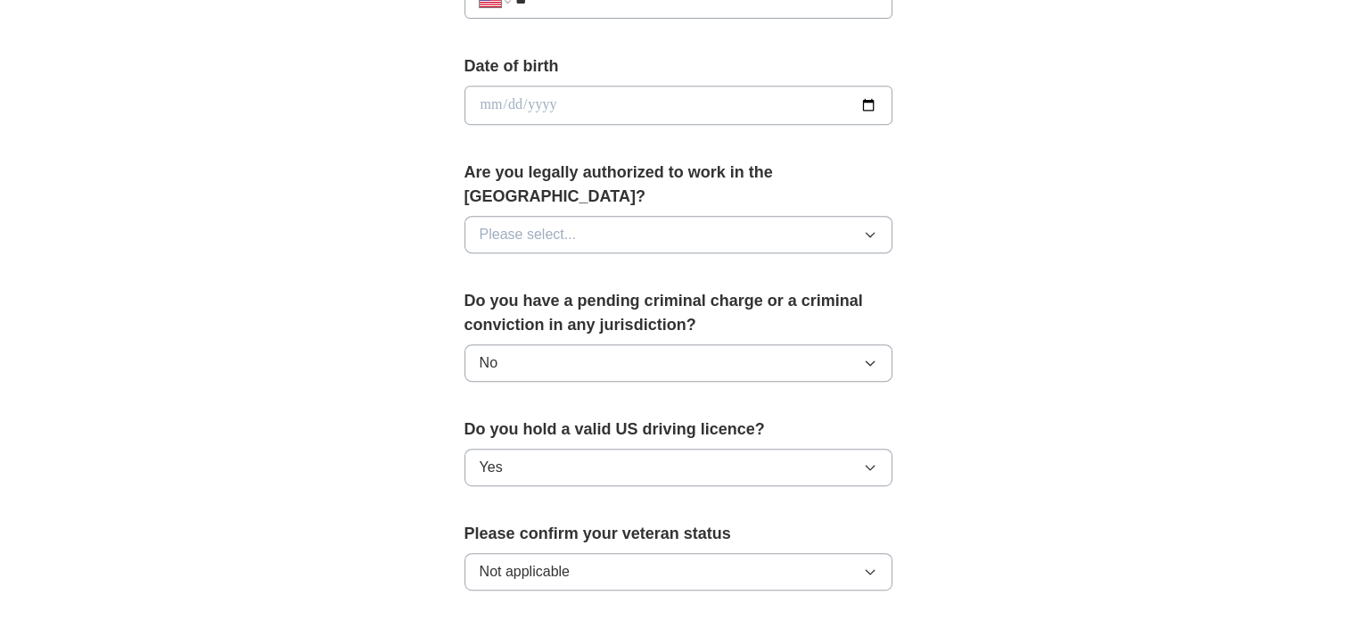
click at [875, 218] on button "Please select..." at bounding box center [679, 234] width 428 height 37
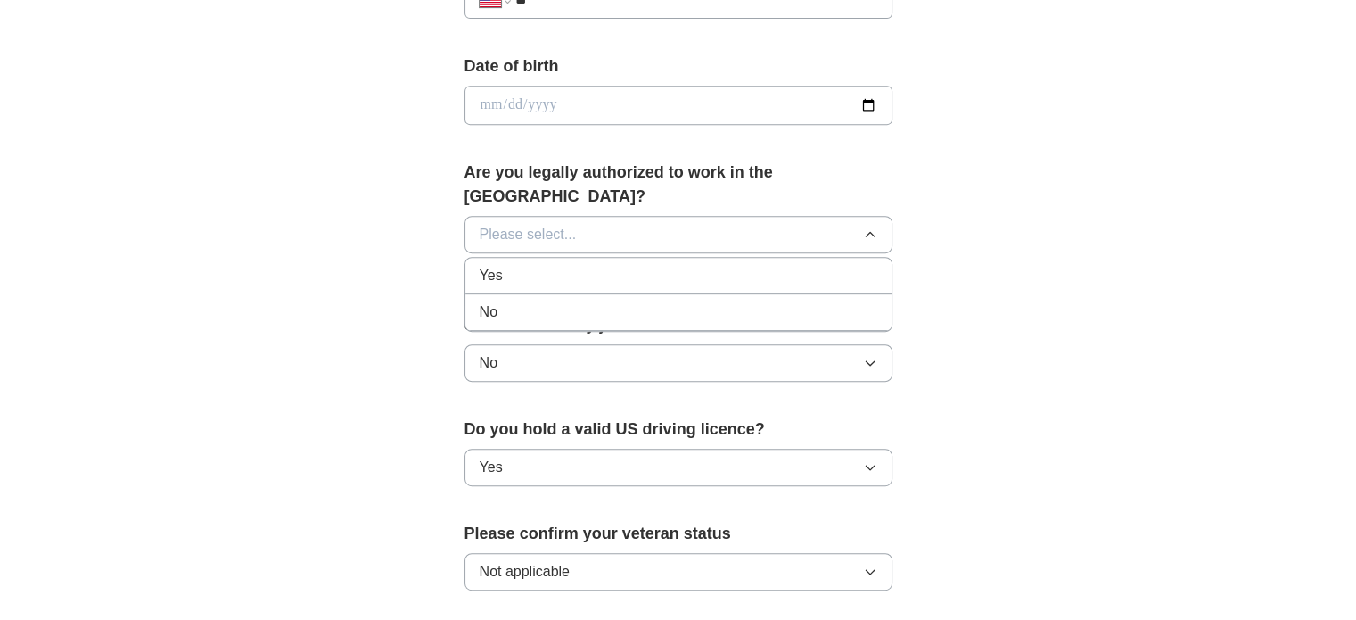
click at [822, 259] on li "Yes" at bounding box center [678, 276] width 426 height 37
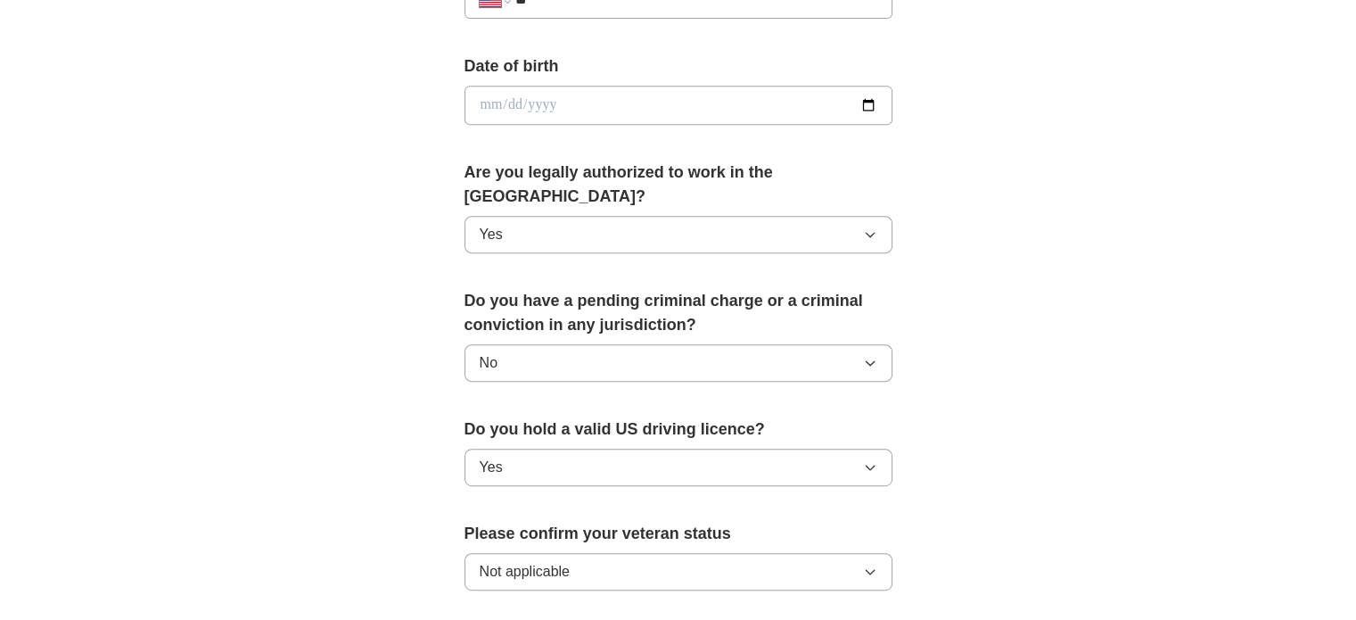
click at [739, 105] on input "date" at bounding box center [679, 105] width 428 height 39
type input "**********"
click at [952, 95] on div "**********" at bounding box center [678, 144] width 571 height 1524
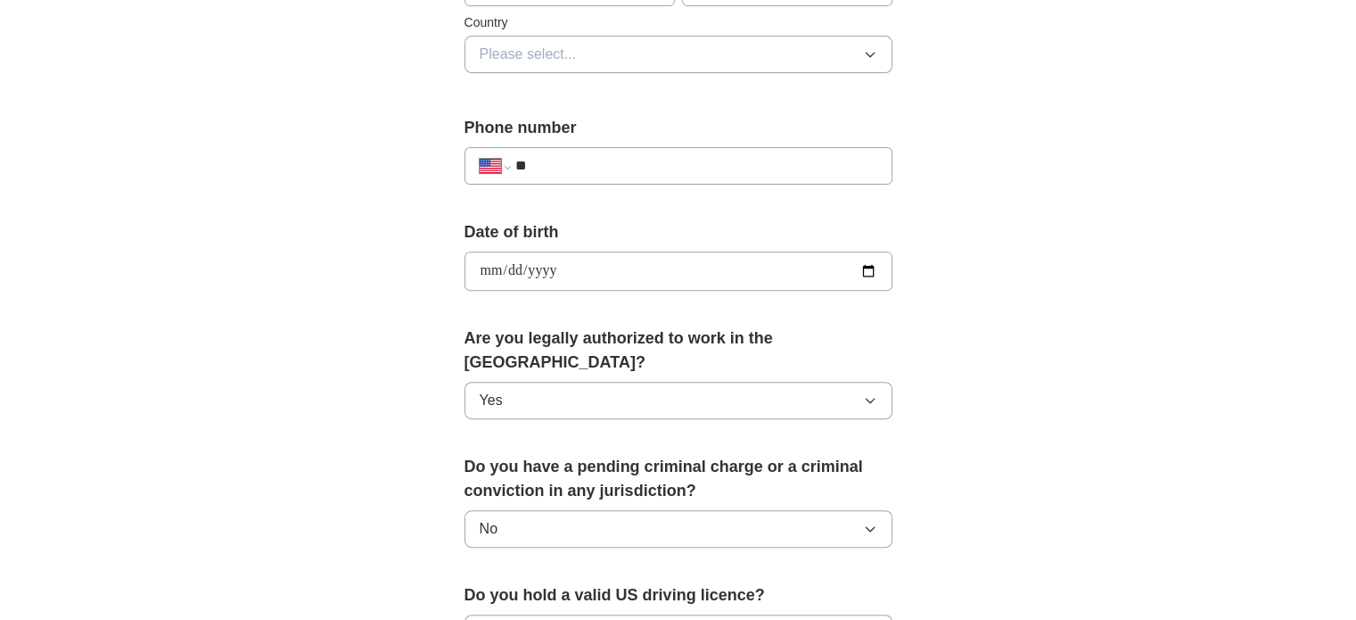
scroll to position [603, 0]
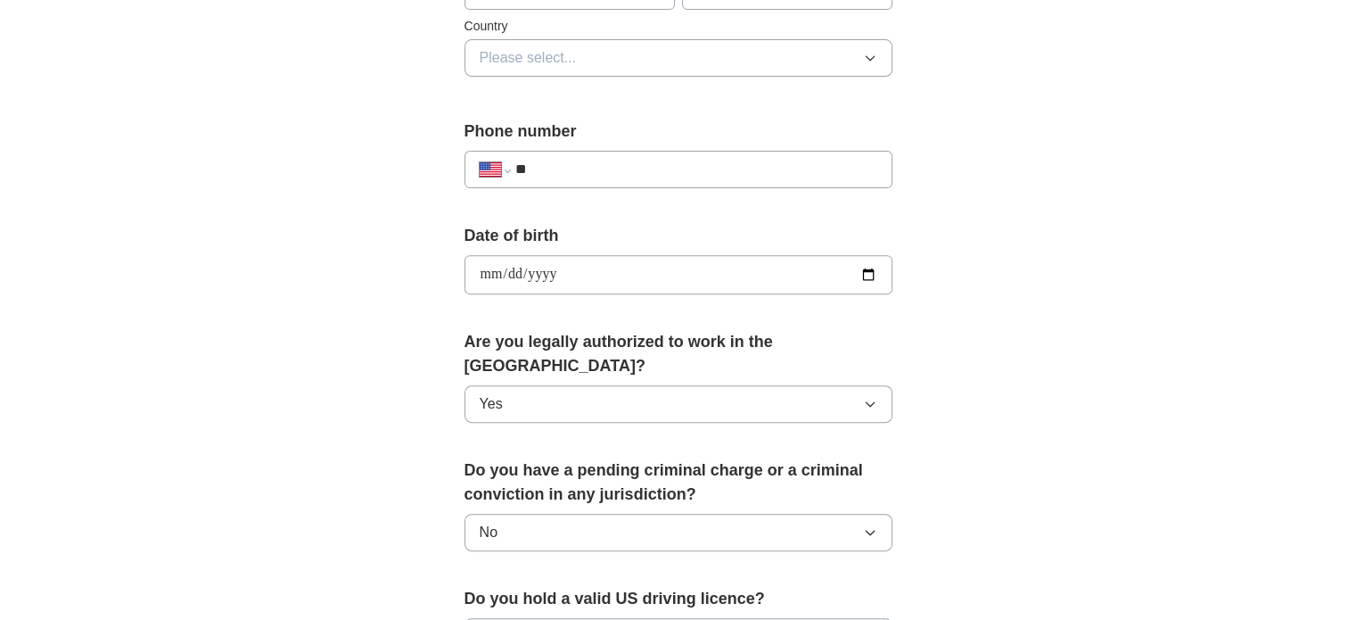
click at [783, 170] on input "**" at bounding box center [695, 169] width 362 height 21
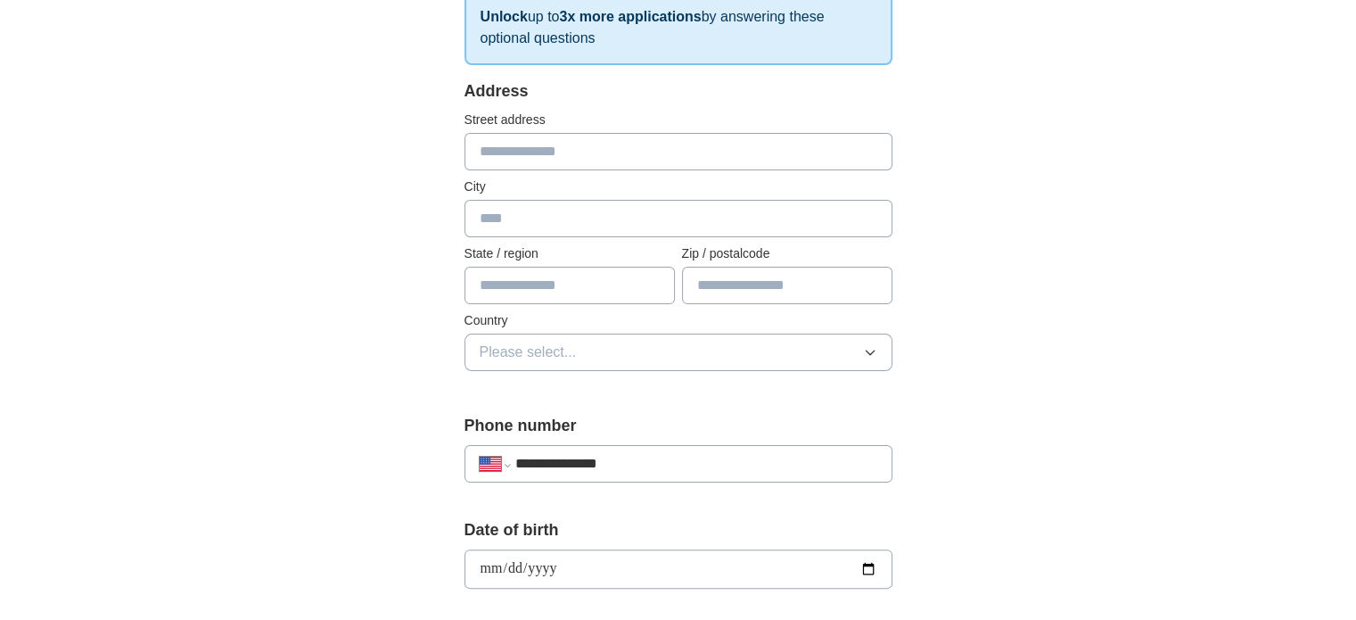
scroll to position [310, 0]
type input "**********"
click at [638, 152] on input "text" at bounding box center [679, 149] width 428 height 37
type input "**********"
type input "******"
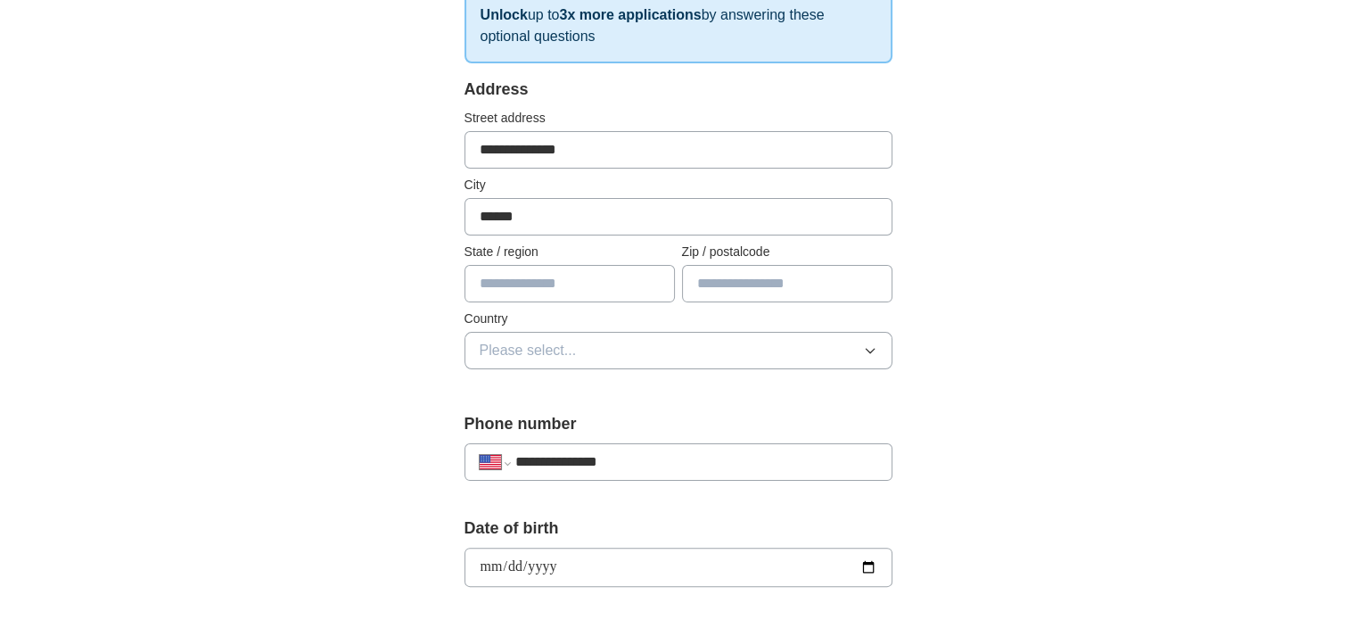
type input "*"
type input "**"
type input "*****"
click at [874, 350] on icon "button" at bounding box center [870, 350] width 14 height 14
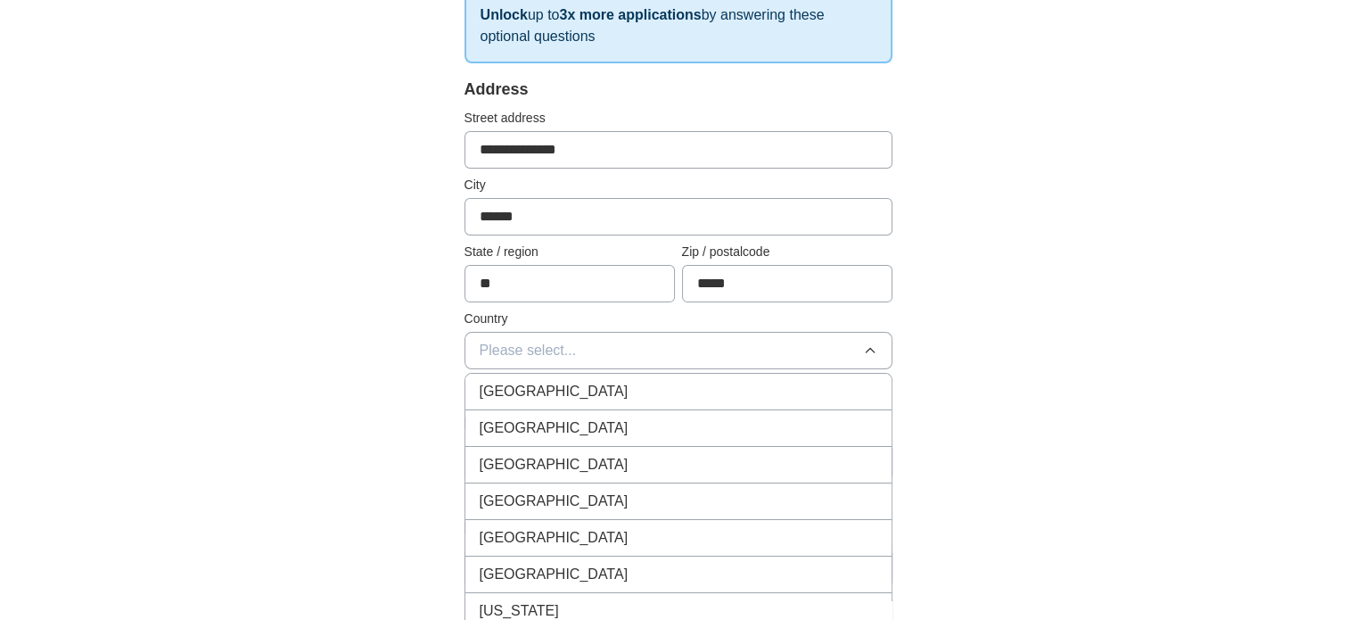
click at [786, 418] on div "[GEOGRAPHIC_DATA]" at bounding box center [679, 427] width 398 height 21
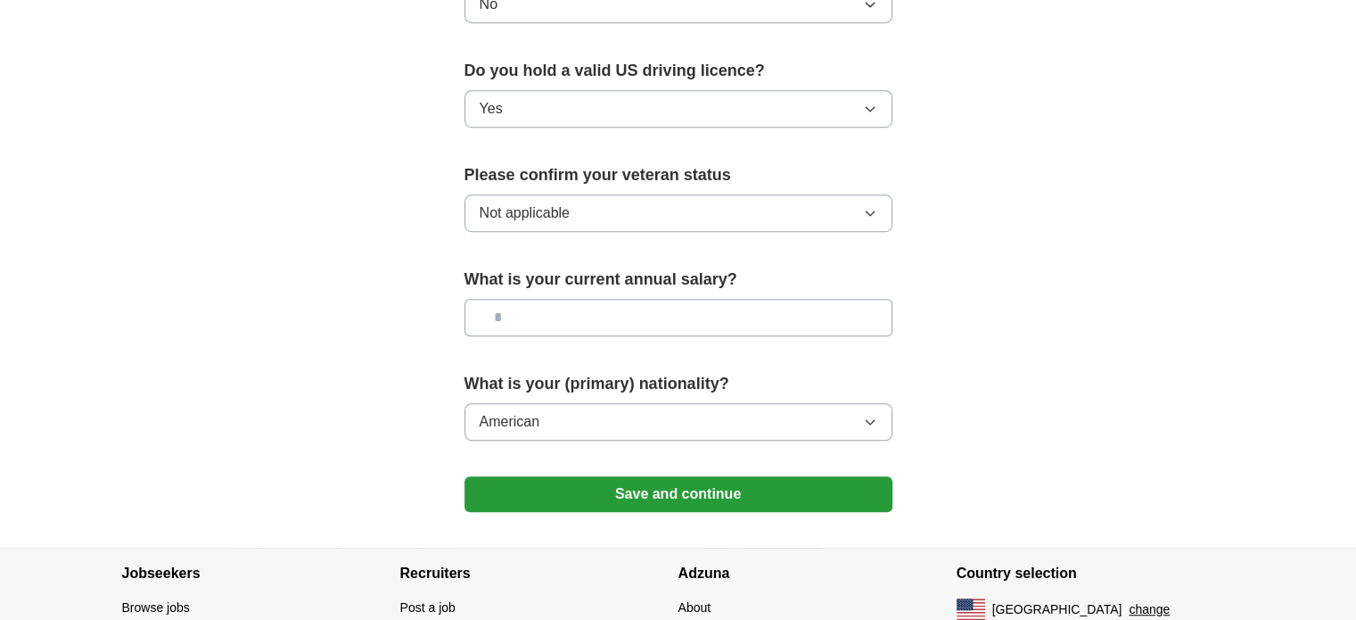
scroll to position [1132, 0]
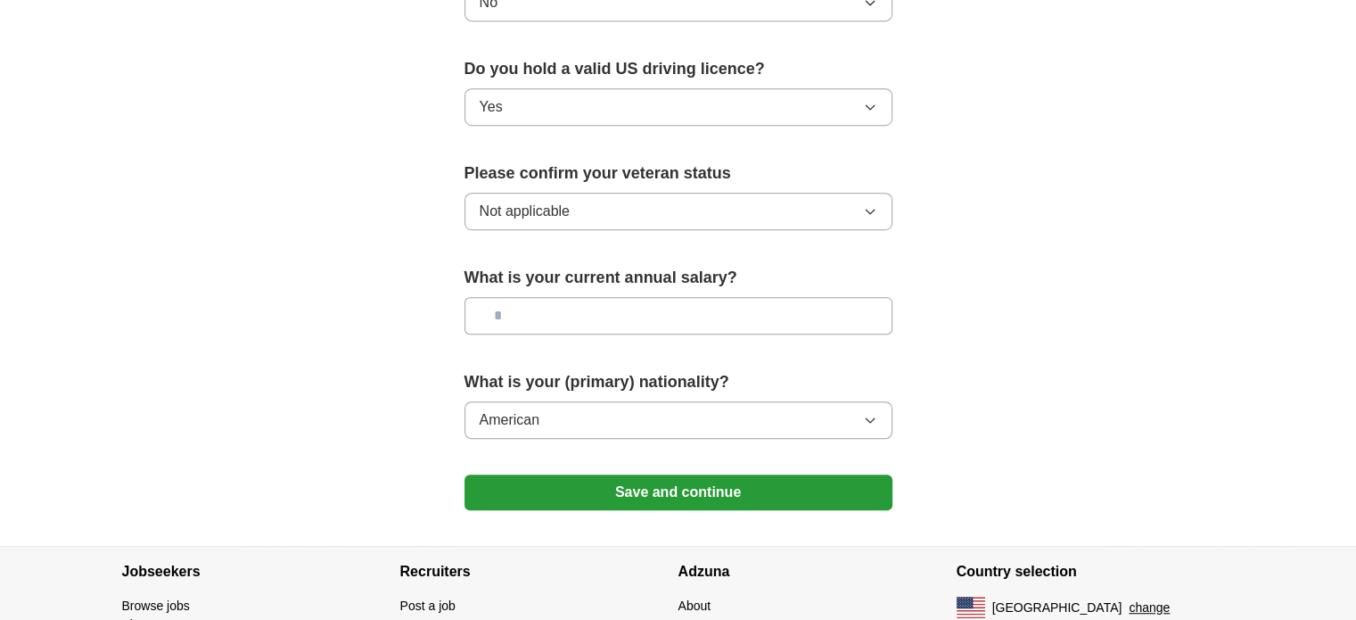
click at [621, 297] on input "text" at bounding box center [679, 315] width 428 height 37
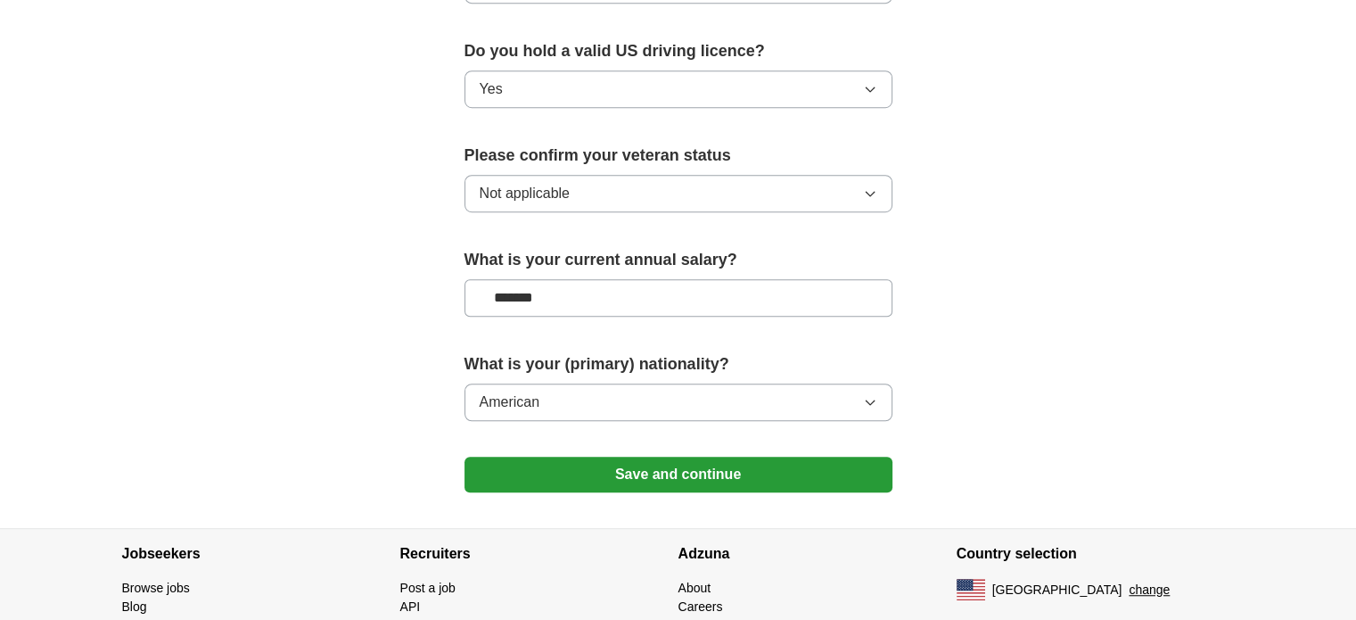
scroll to position [1154, 0]
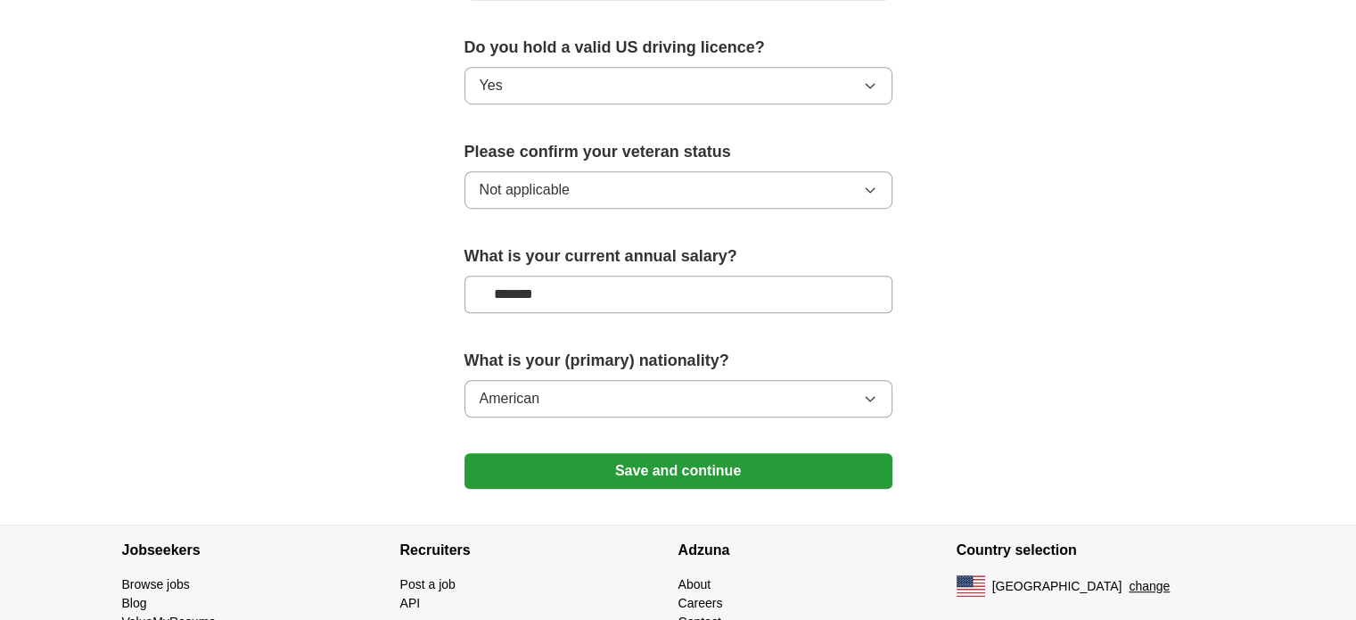
click at [769, 276] on input "*******" at bounding box center [679, 294] width 428 height 37
type input "**"
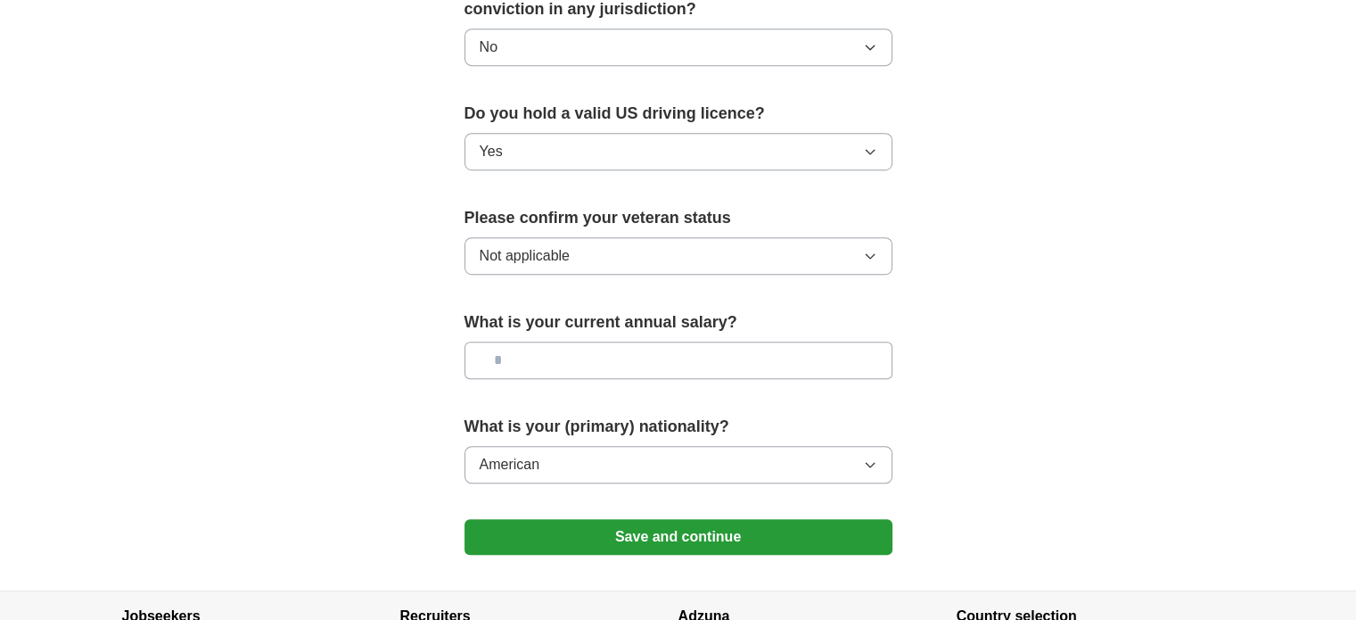
scroll to position [1090, 0]
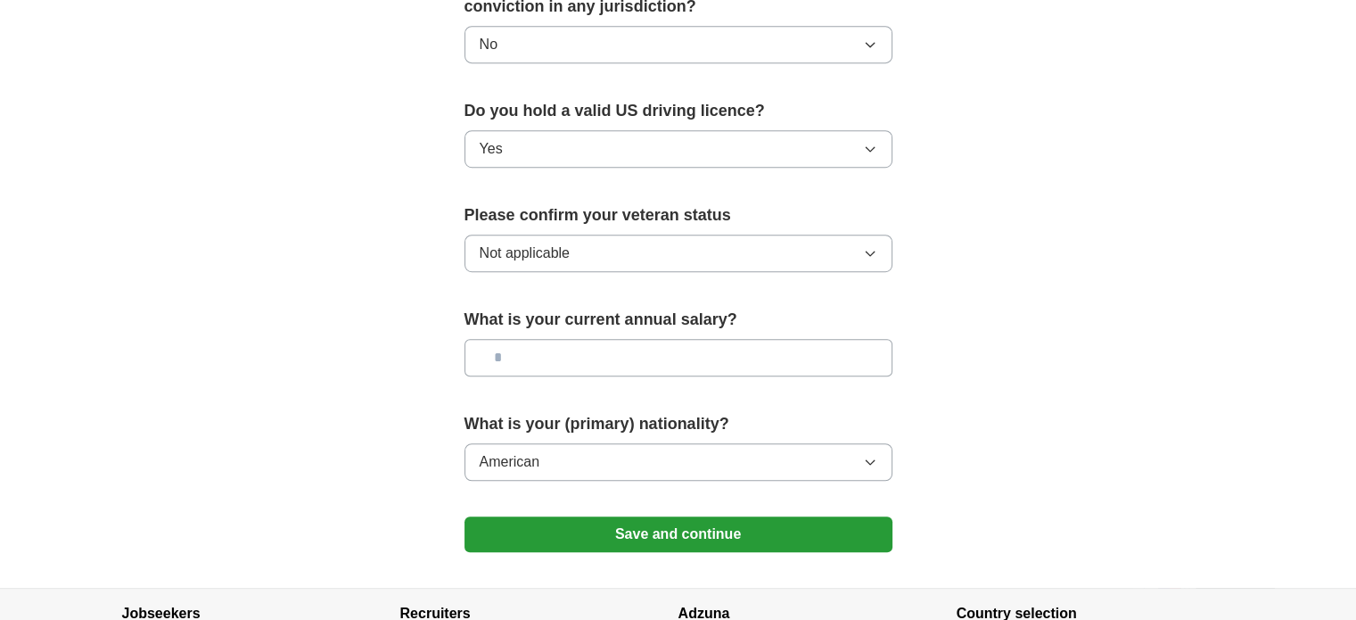
click at [621, 339] on input "text" at bounding box center [679, 357] width 428 height 37
type input "*******"
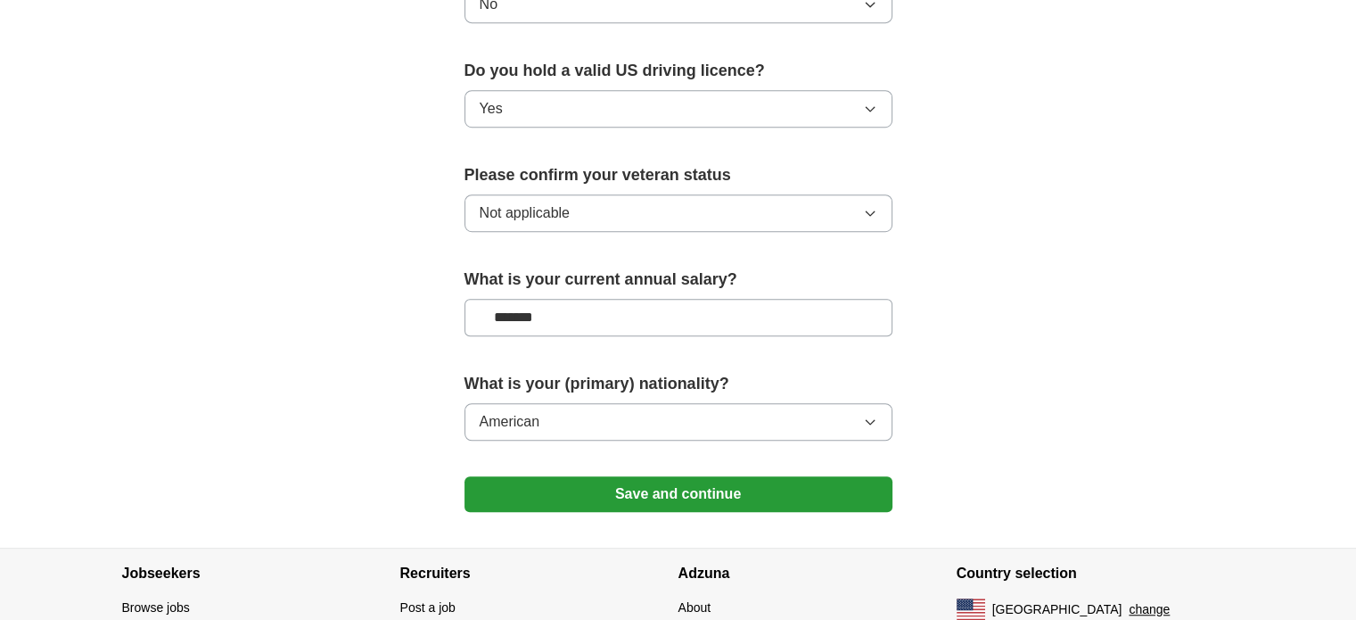
scroll to position [1209, 0]
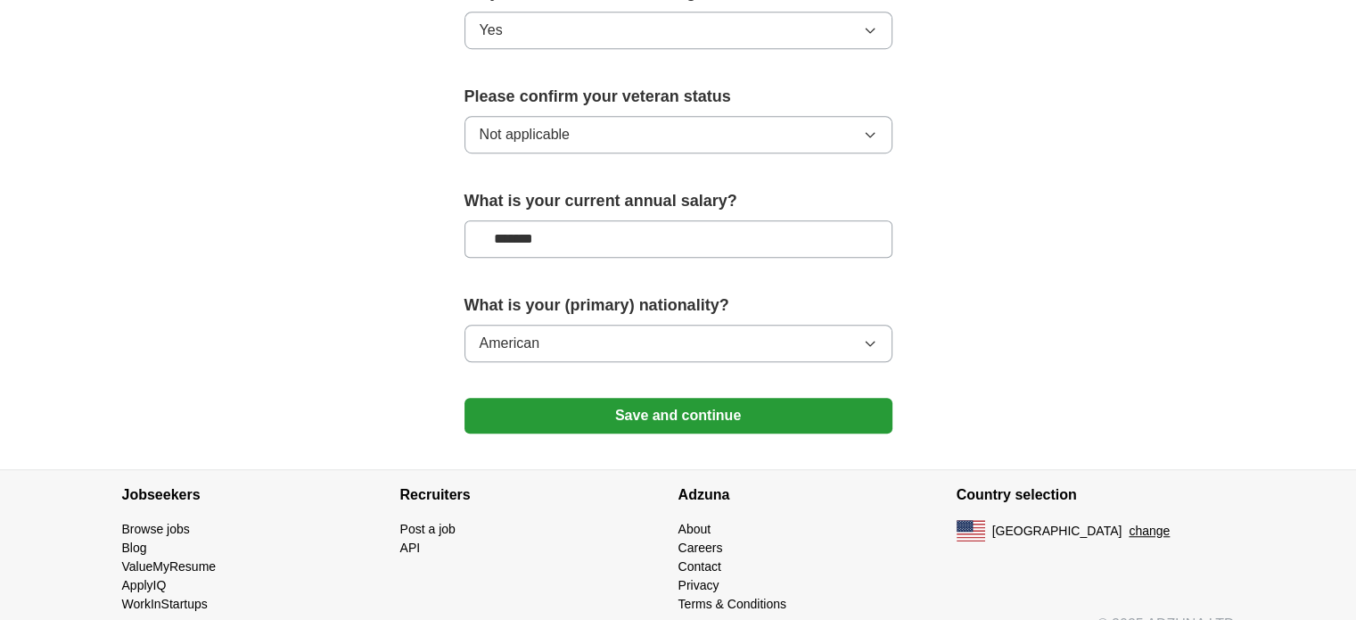
click at [704, 398] on button "Save and continue" at bounding box center [679, 416] width 428 height 36
